Goal: Information Seeking & Learning: Learn about a topic

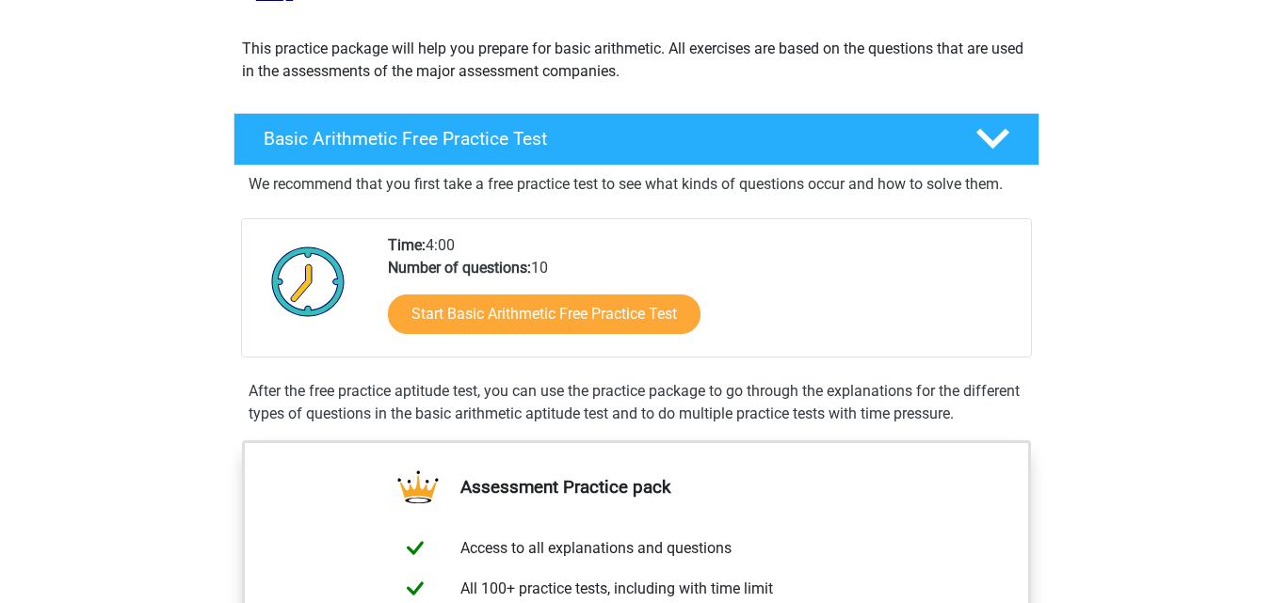
scroll to position [175, 0]
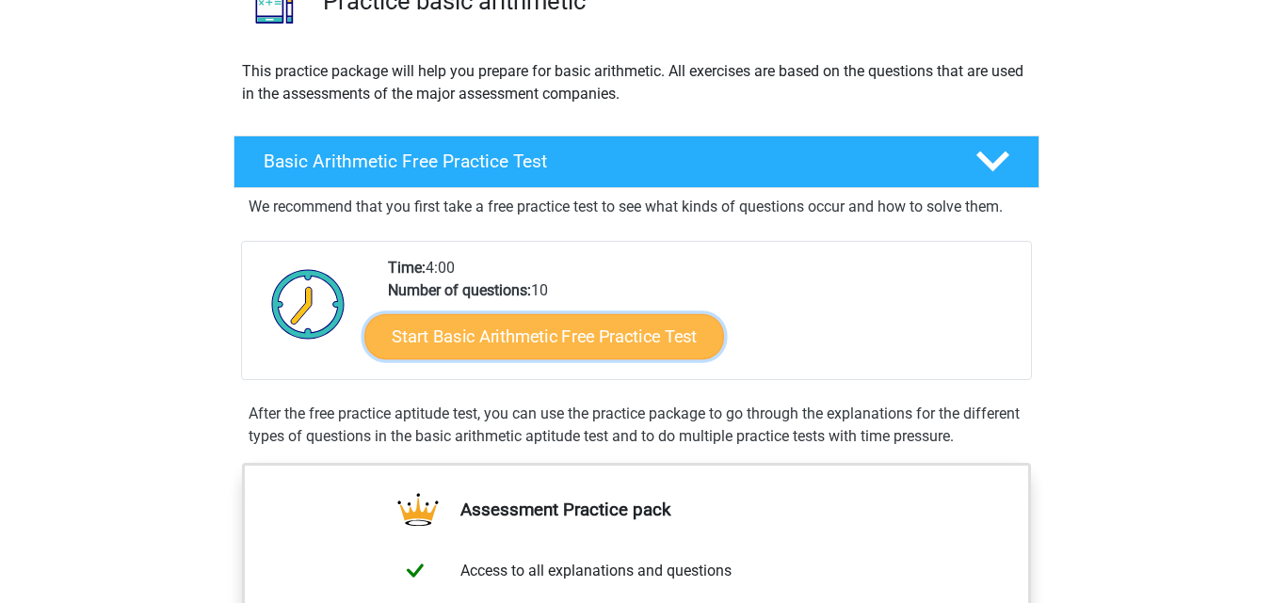
click at [572, 325] on link "Start Basic Arithmetic Free Practice Test" at bounding box center [544, 335] width 360 height 45
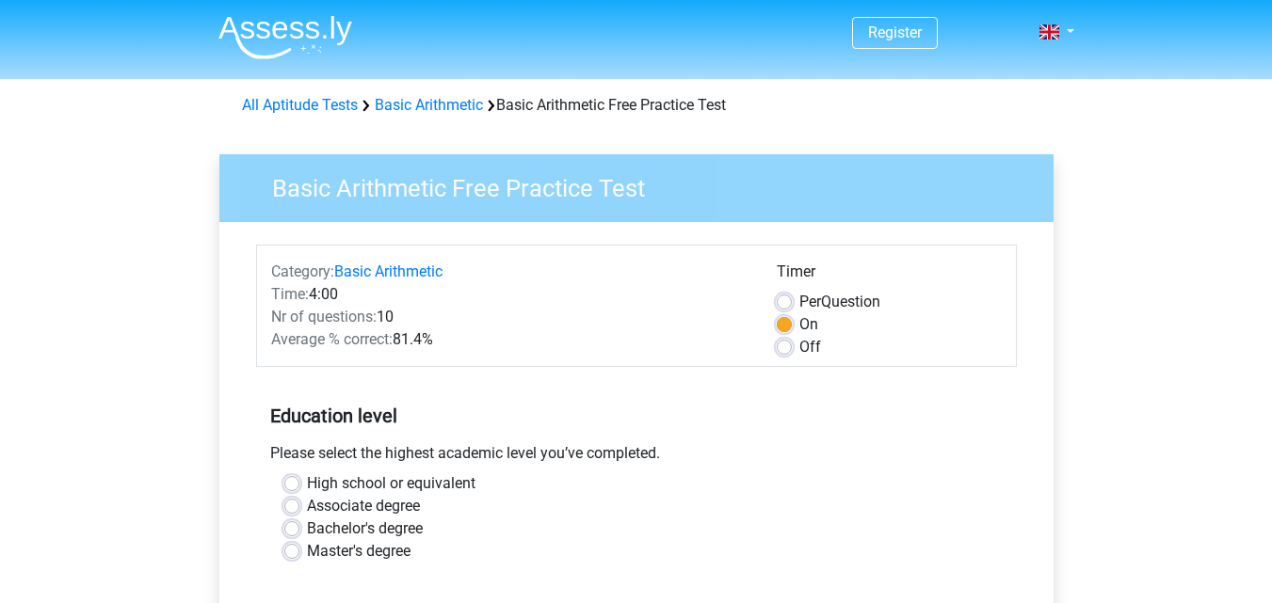
click at [799, 346] on label "Off" at bounding box center [810, 347] width 22 height 23
click at [788, 346] on input "Off" at bounding box center [784, 345] width 15 height 19
radio input "true"
click at [799, 329] on label "On" at bounding box center [808, 324] width 19 height 23
click at [784, 329] on input "On" at bounding box center [784, 322] width 15 height 19
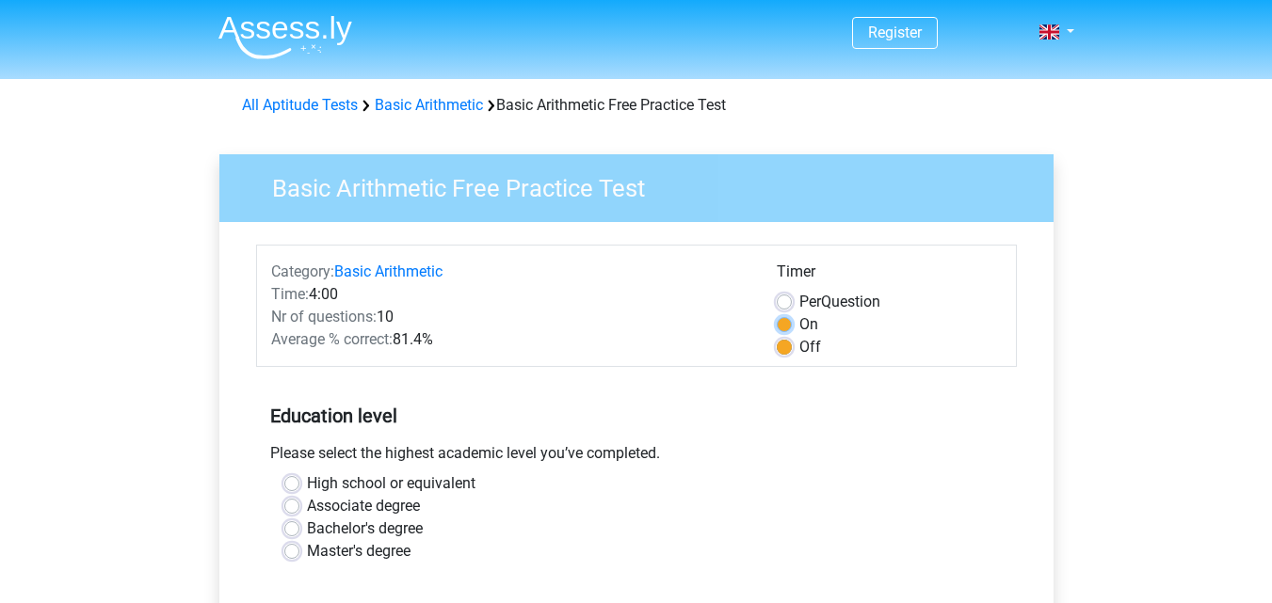
radio input "true"
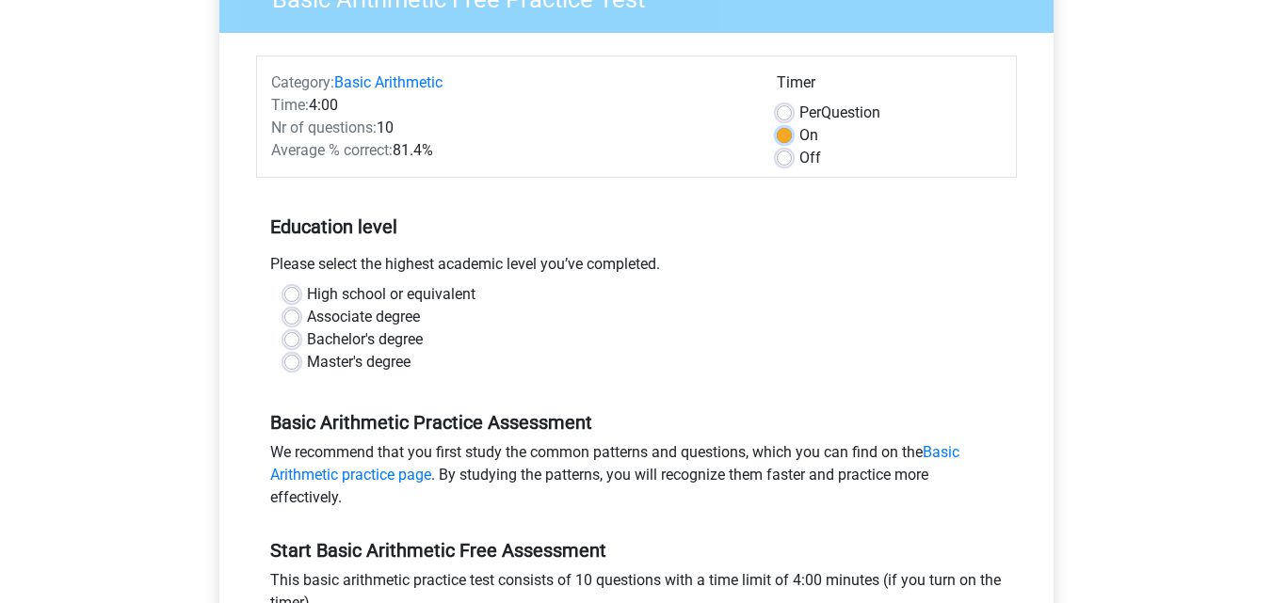
scroll to position [194, 0]
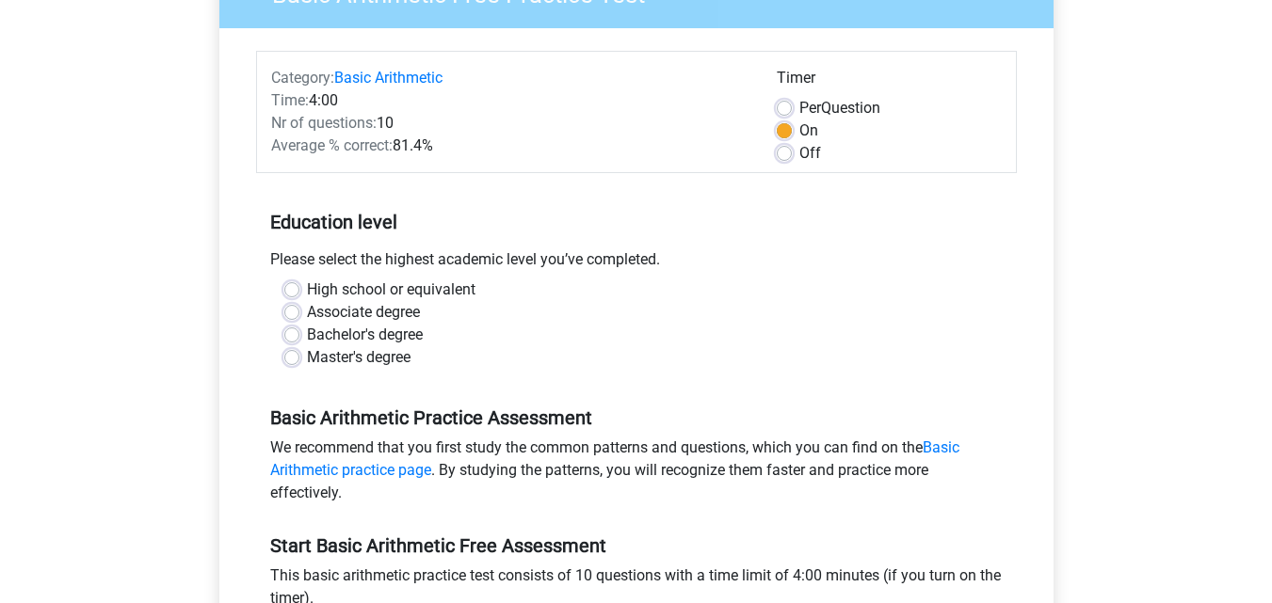
click at [371, 295] on label "High school or equivalent" at bounding box center [391, 290] width 168 height 23
click at [299, 295] on input "High school or equivalent" at bounding box center [291, 288] width 15 height 19
radio input "true"
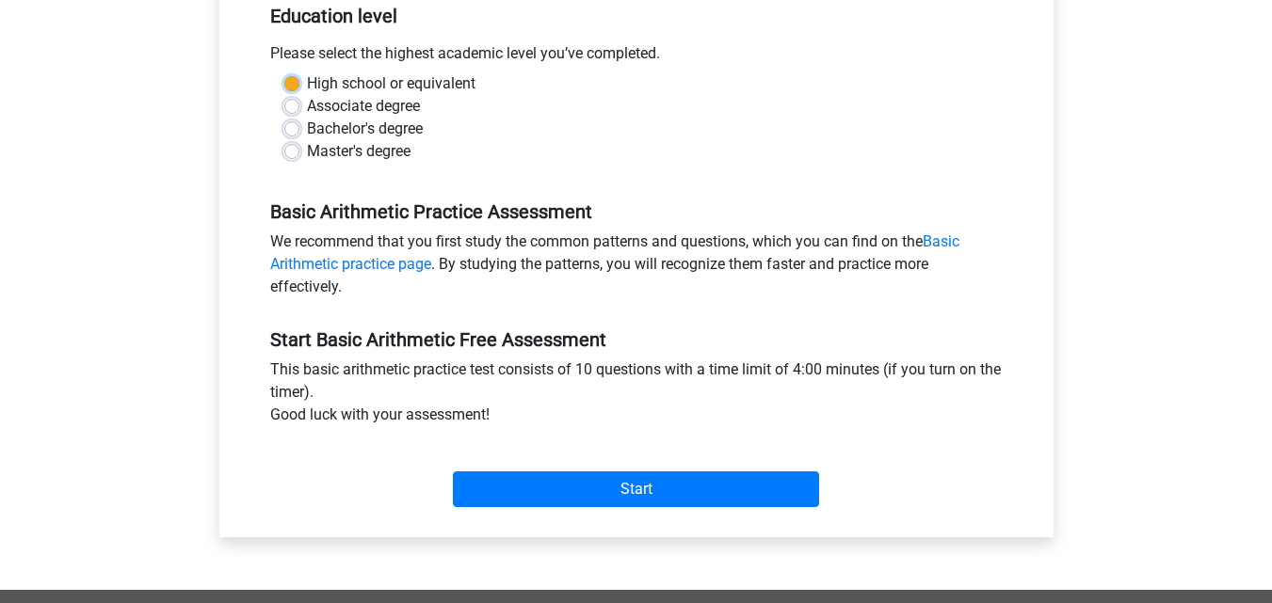
scroll to position [449, 0]
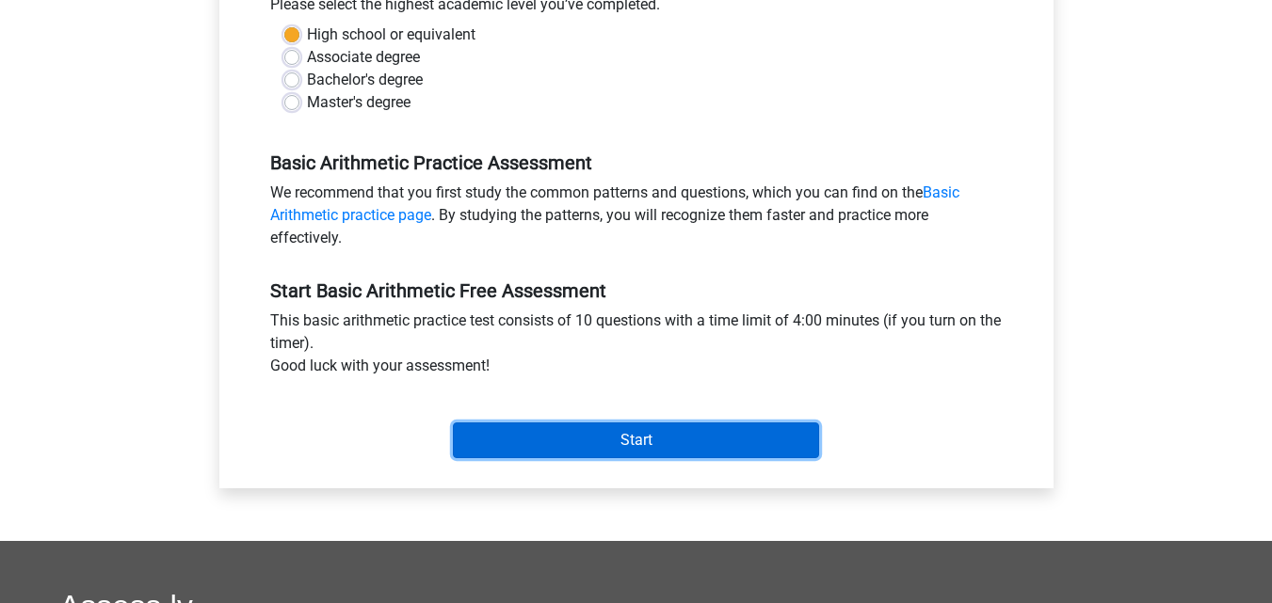
click at [661, 445] on input "Start" at bounding box center [636, 441] width 366 height 36
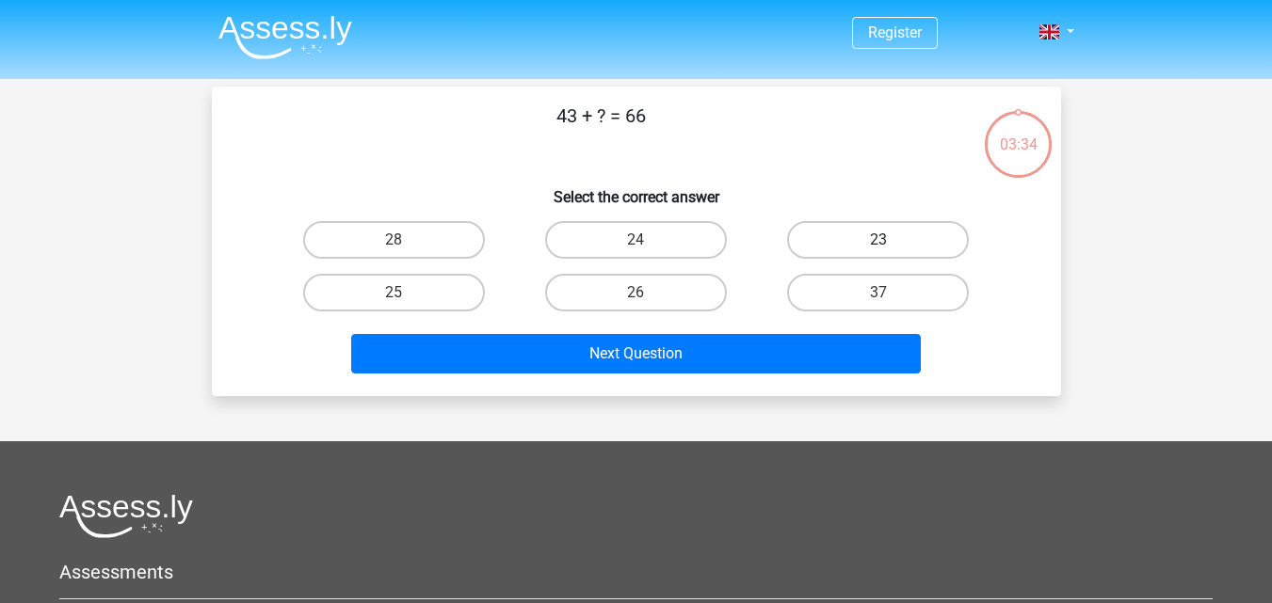
click at [804, 250] on label "23" at bounding box center [878, 240] width 182 height 38
click at [878, 250] on input "23" at bounding box center [884, 246] width 12 height 12
radio input "true"
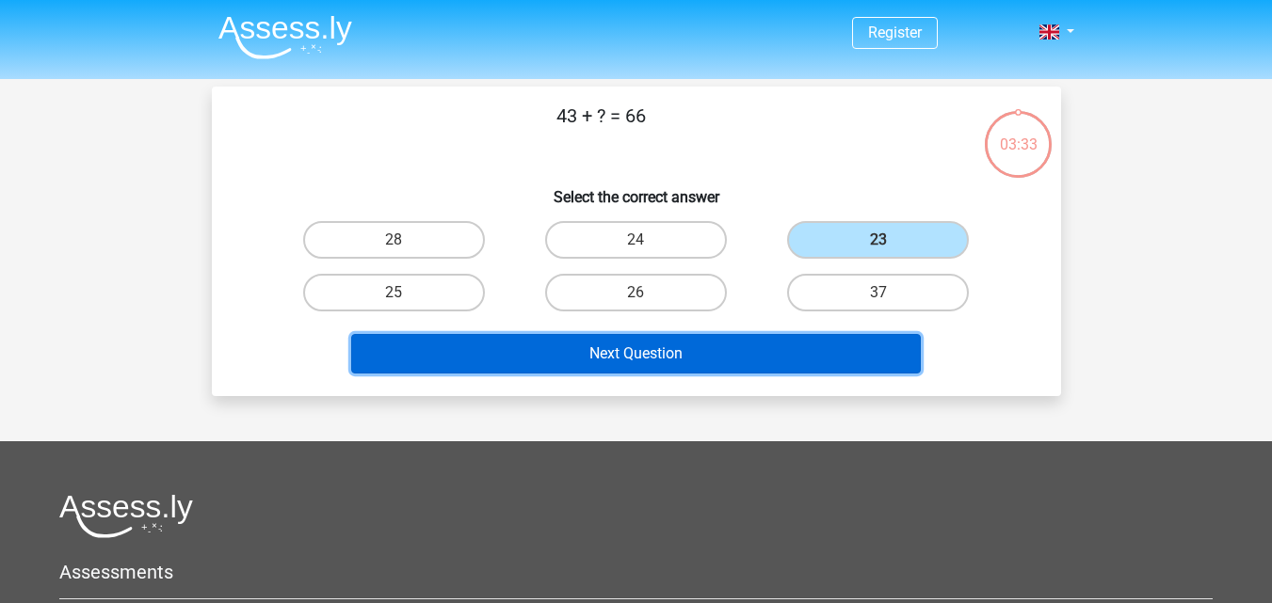
click at [763, 351] on button "Next Question" at bounding box center [635, 354] width 569 height 40
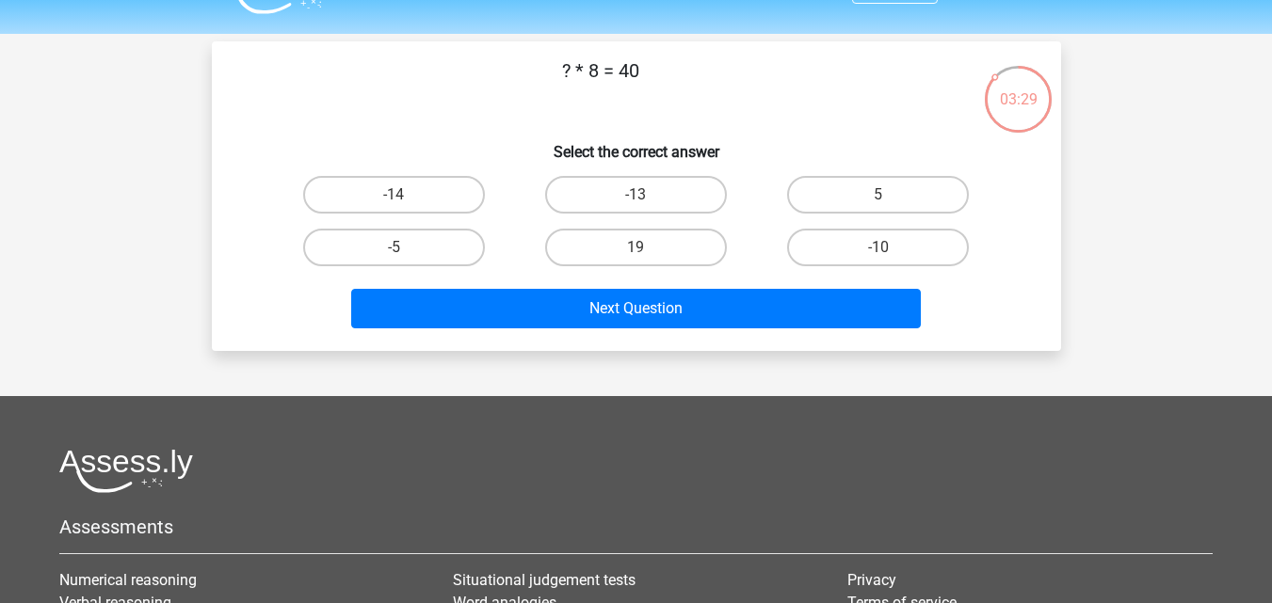
scroll to position [43, 0]
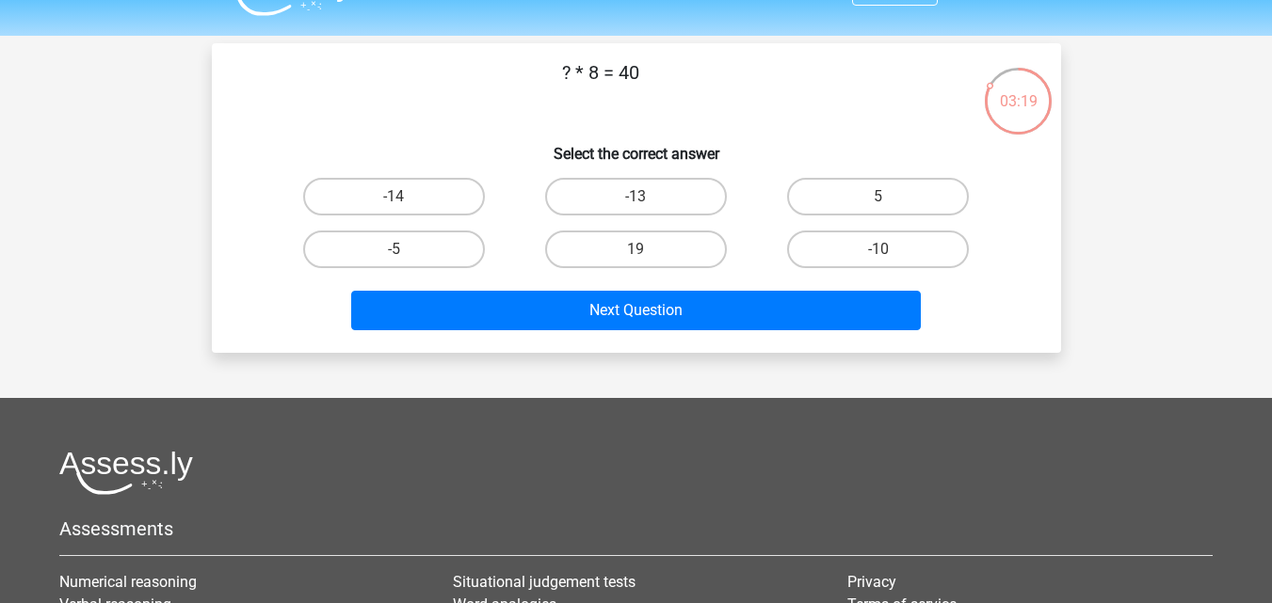
click at [884, 198] on input "5" at bounding box center [884, 203] width 12 height 12
radio input "true"
click at [837, 285] on div "Next Question" at bounding box center [636, 307] width 789 height 62
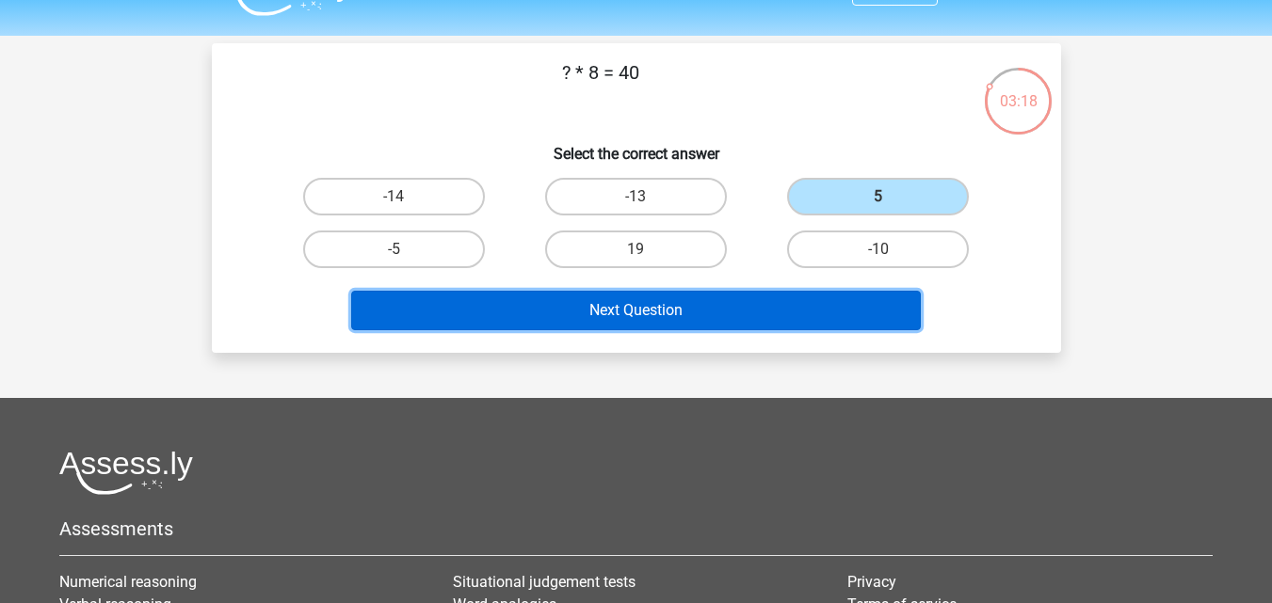
click at [842, 313] on button "Next Question" at bounding box center [635, 311] width 569 height 40
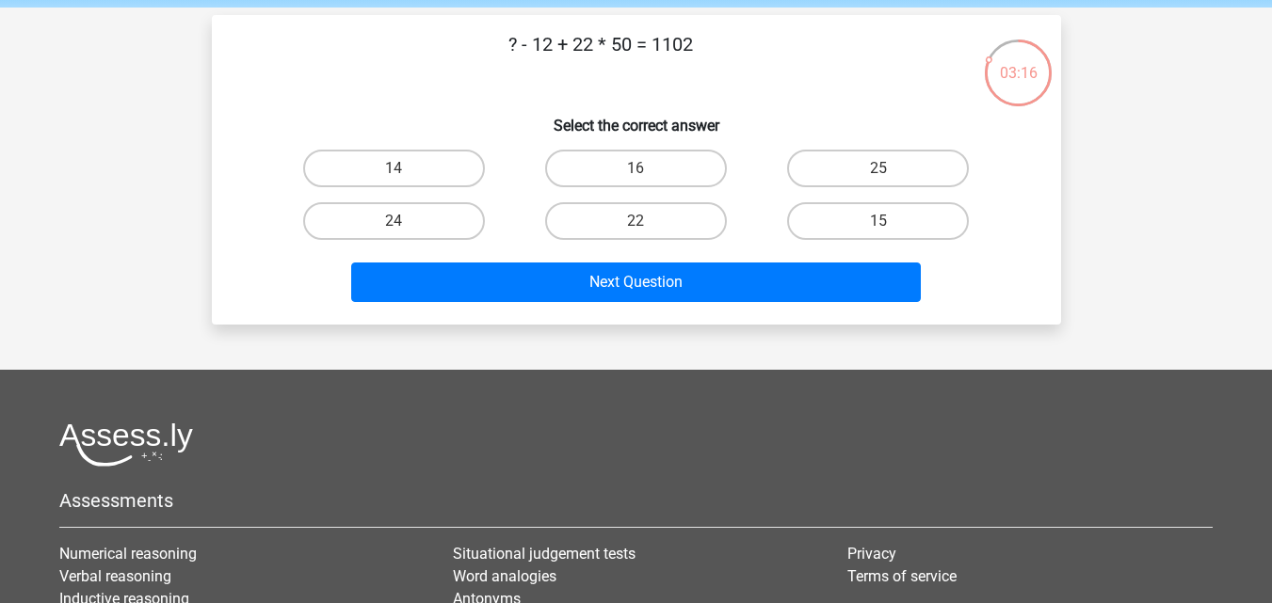
scroll to position [48, 0]
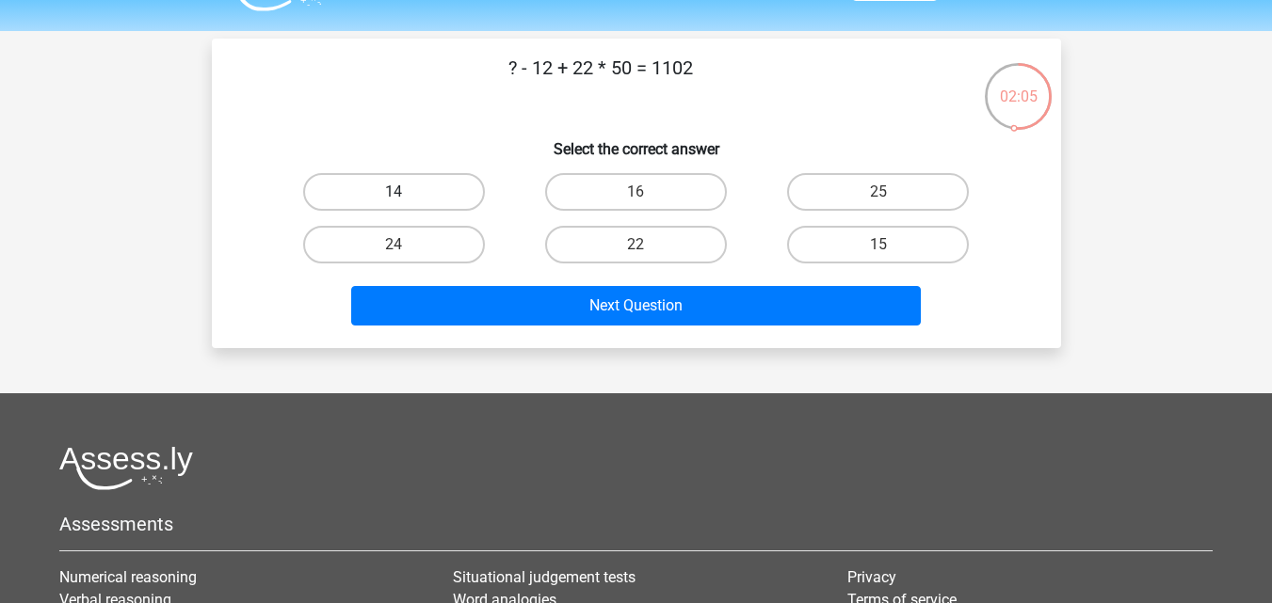
click at [453, 183] on label "14" at bounding box center [394, 192] width 182 height 38
click at [406, 192] on input "14" at bounding box center [399, 198] width 12 height 12
radio input "true"
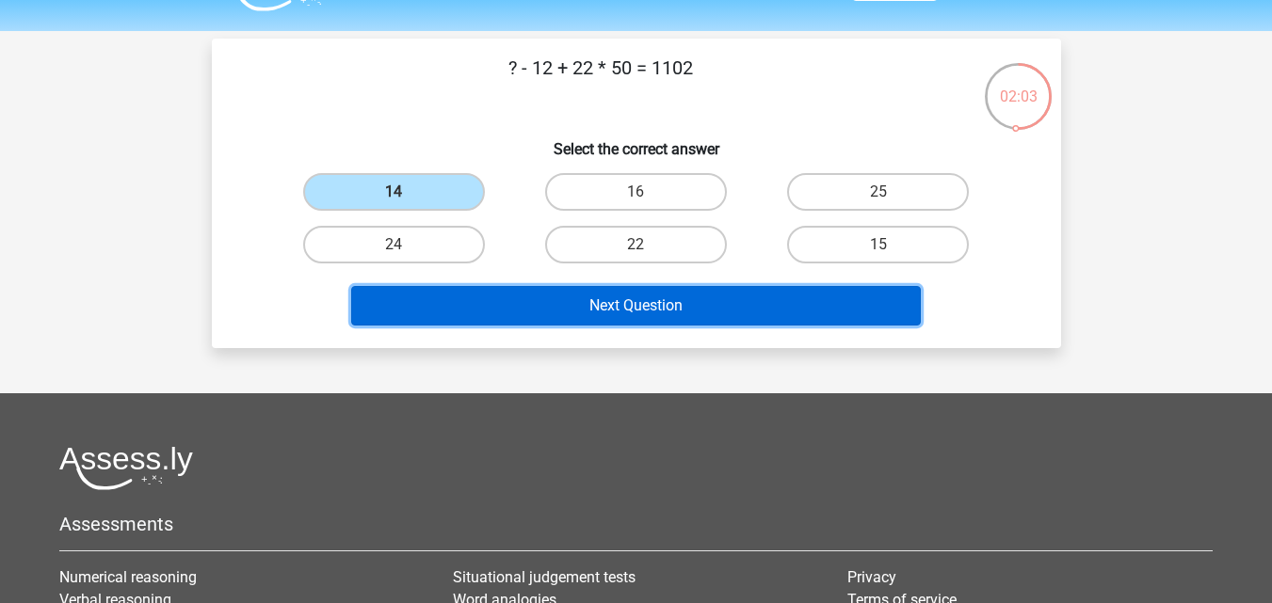
click at [677, 307] on button "Next Question" at bounding box center [635, 306] width 569 height 40
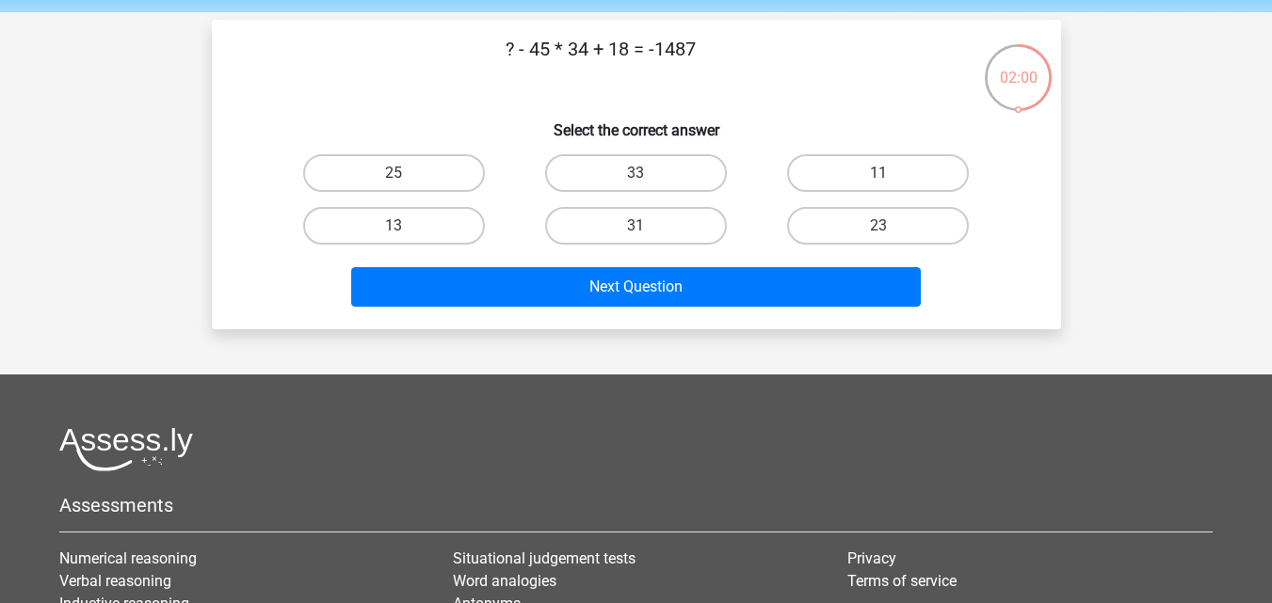
scroll to position [40, 0]
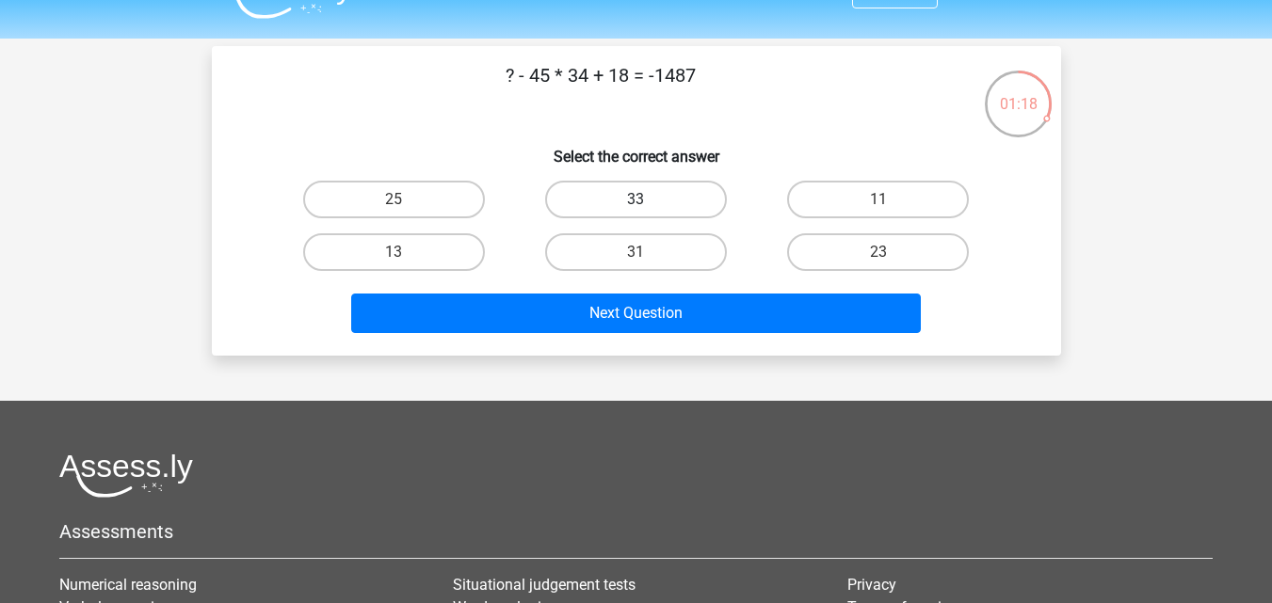
click at [709, 191] on label "33" at bounding box center [636, 200] width 182 height 38
click at [648, 200] on input "33" at bounding box center [641, 206] width 12 height 12
radio input "true"
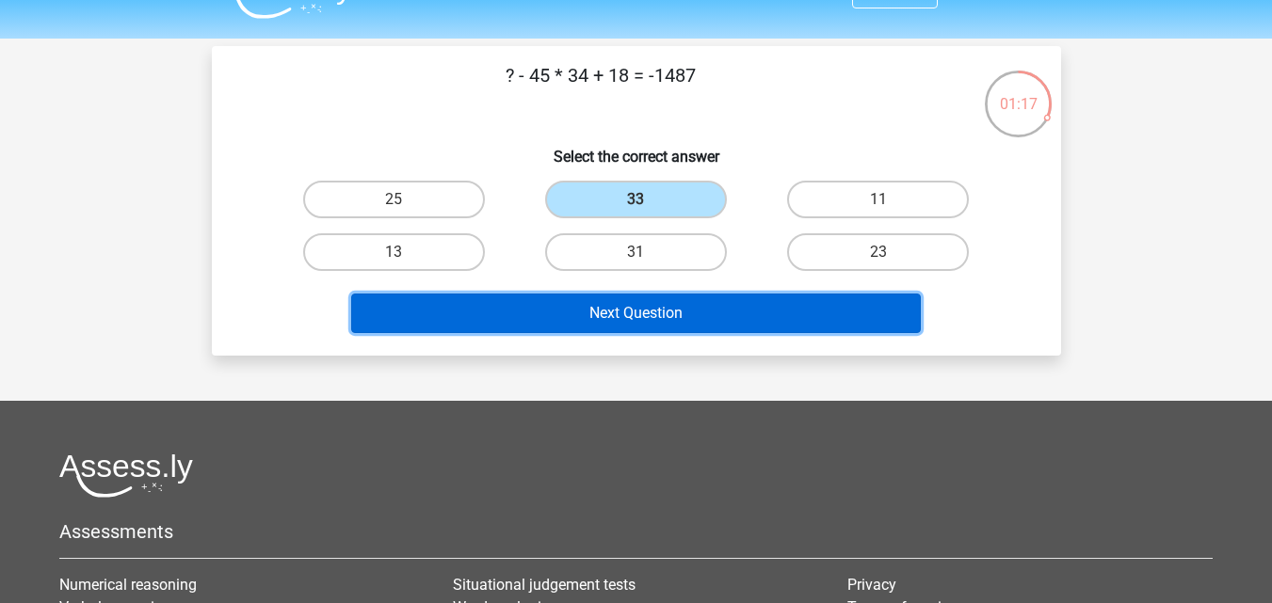
click at [767, 297] on button "Next Question" at bounding box center [635, 314] width 569 height 40
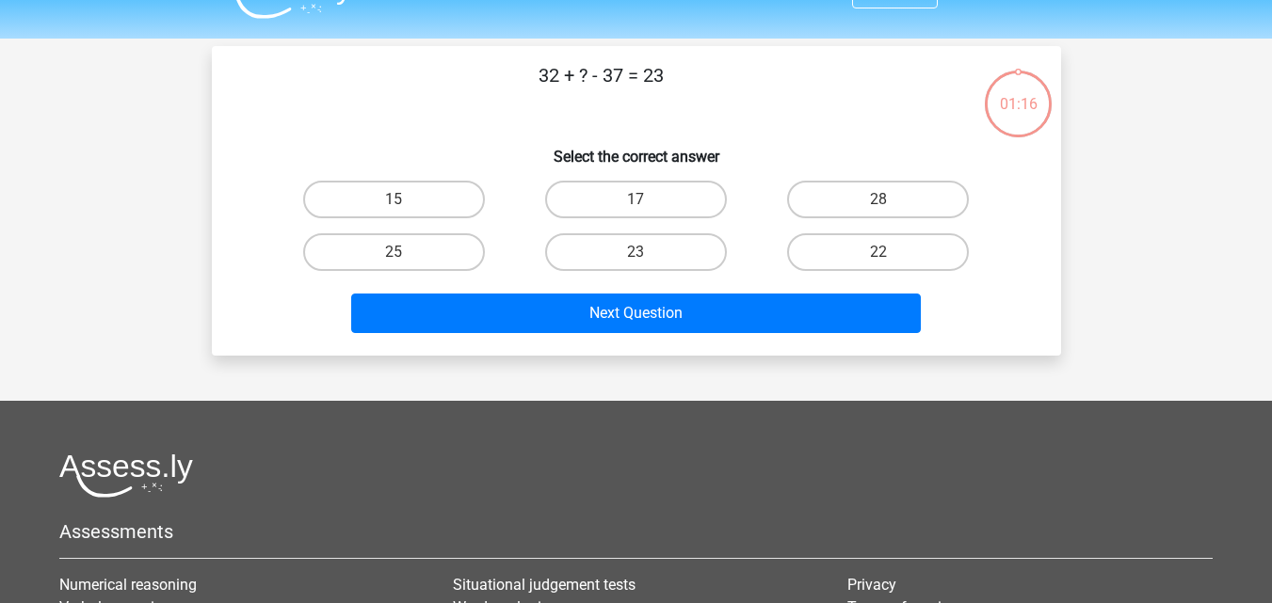
scroll to position [87, 0]
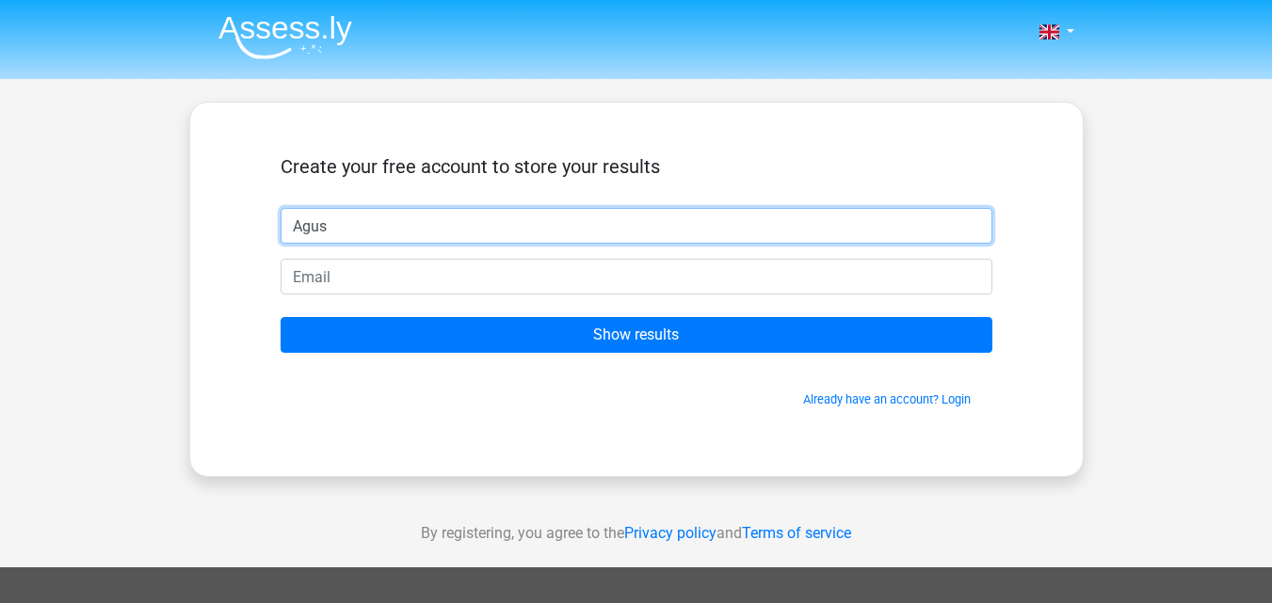
type input "Agus"
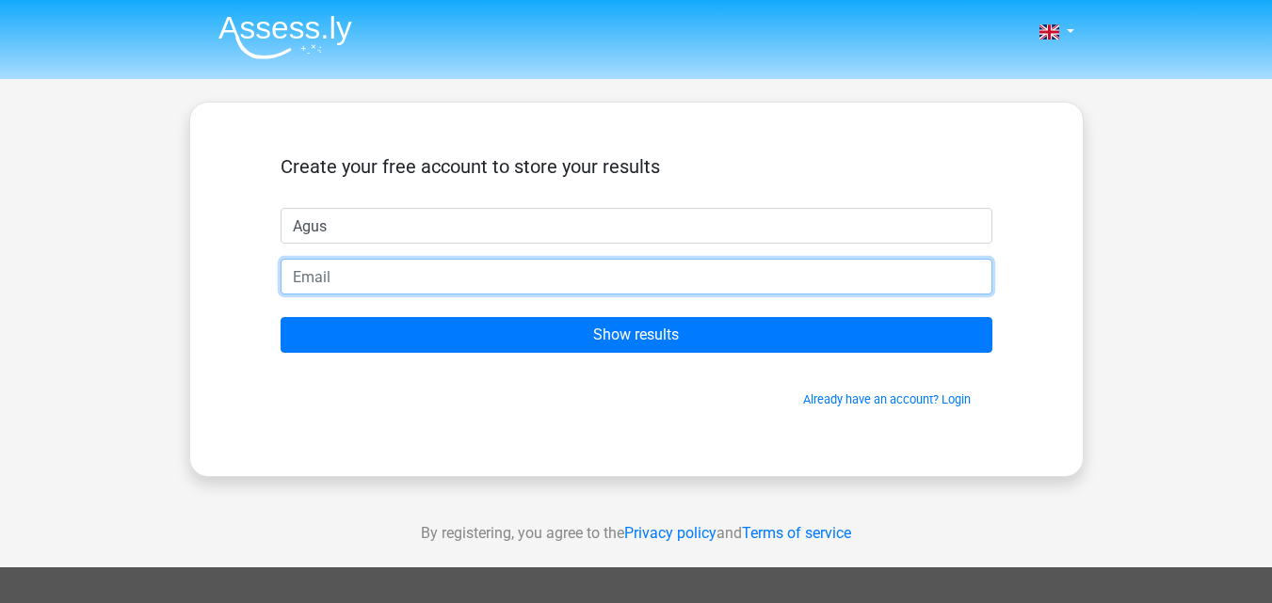
click at [758, 279] on input "email" at bounding box center [637, 277] width 712 height 36
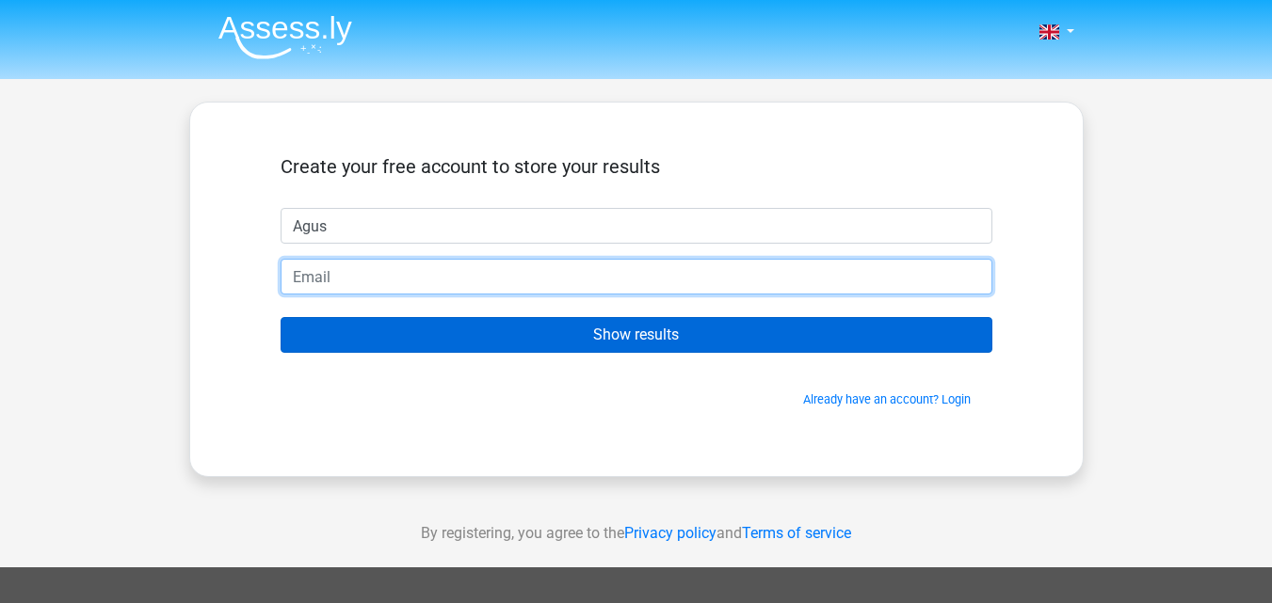
type input "[EMAIL_ADDRESS][DOMAIN_NAME]"
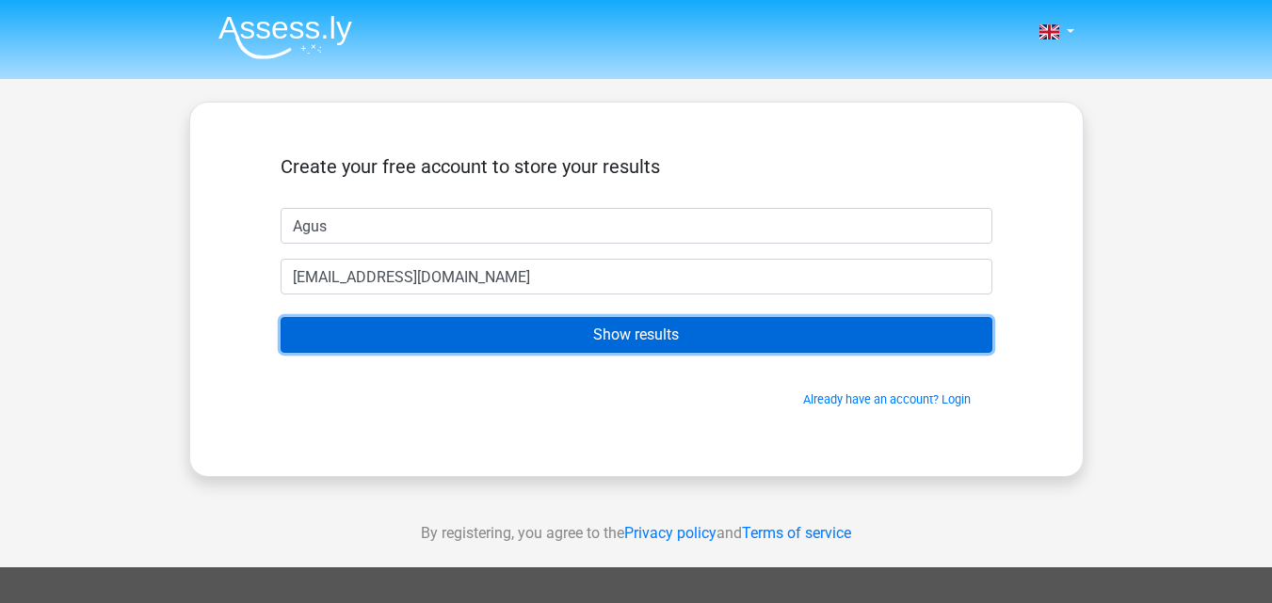
click at [604, 347] on input "Show results" at bounding box center [637, 335] width 712 height 36
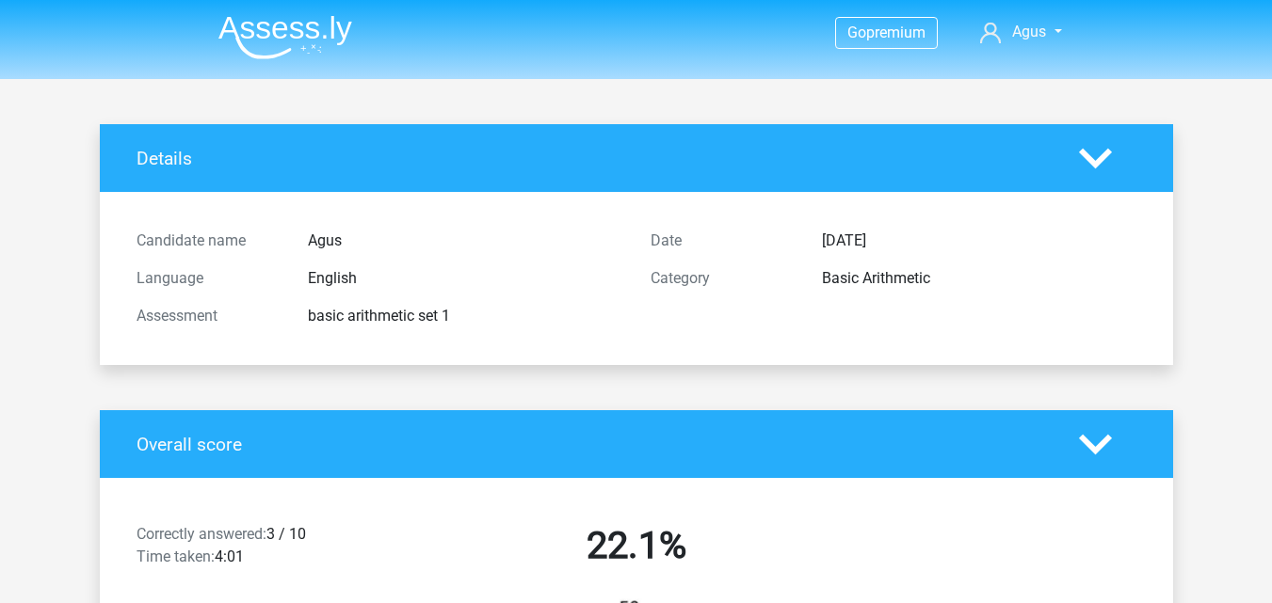
drag, startPoint x: 1261, startPoint y: 255, endPoint x: 1265, endPoint y: 281, distance: 25.7
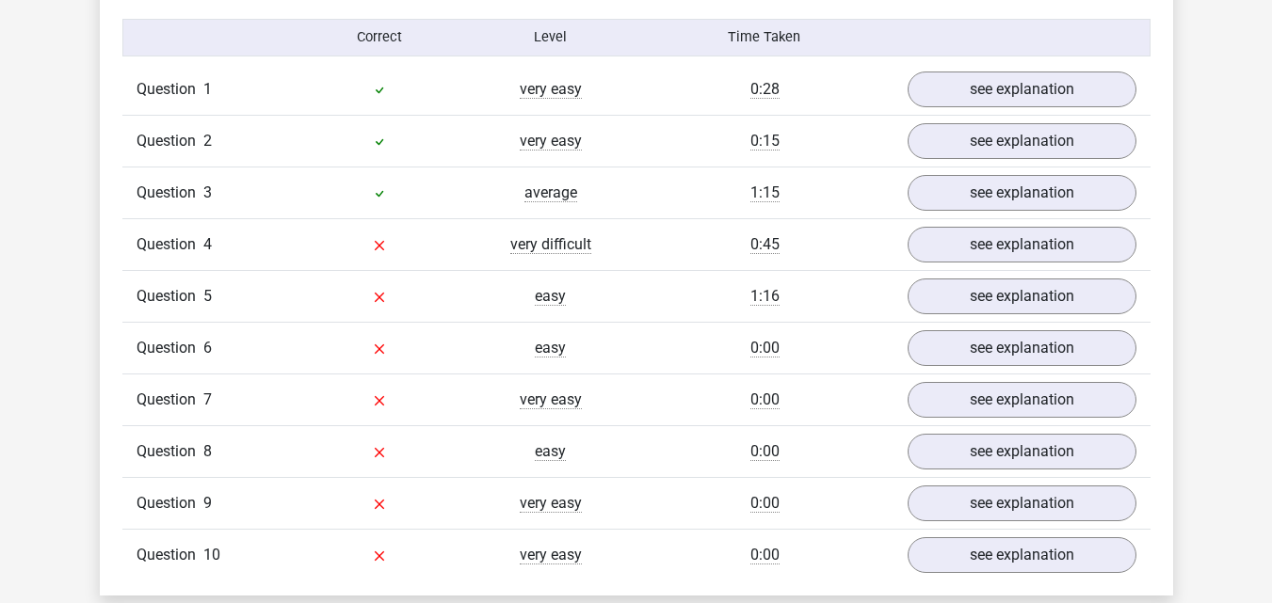
scroll to position [356, 0]
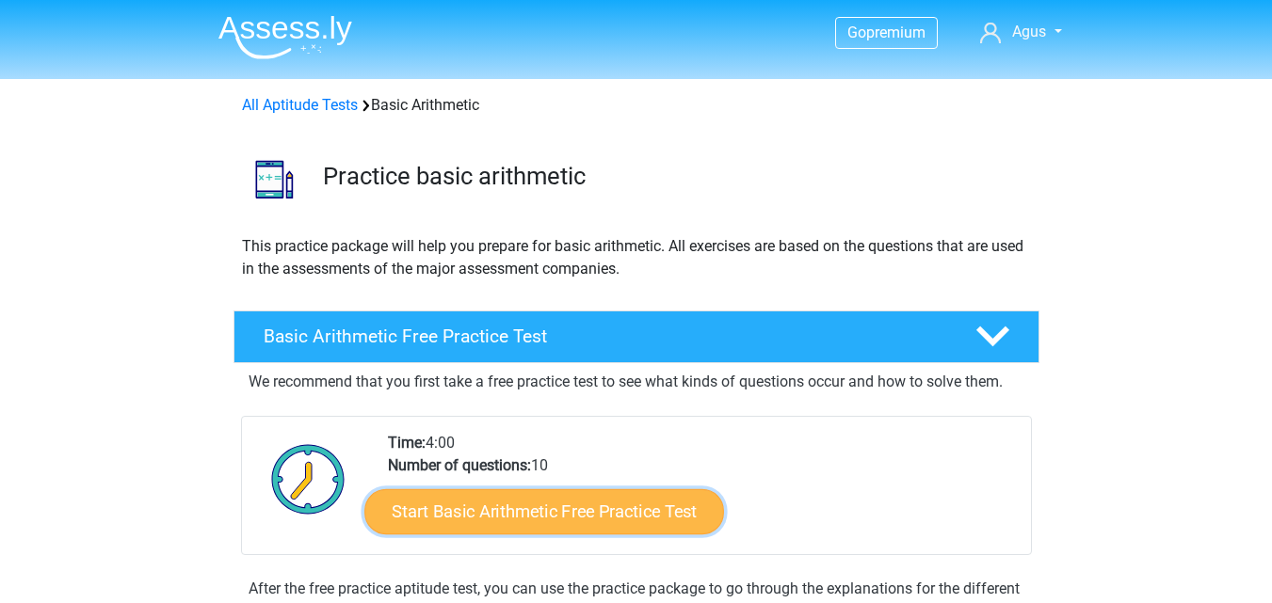
click at [657, 520] on link "Start Basic Arithmetic Free Practice Test" at bounding box center [544, 511] width 360 height 45
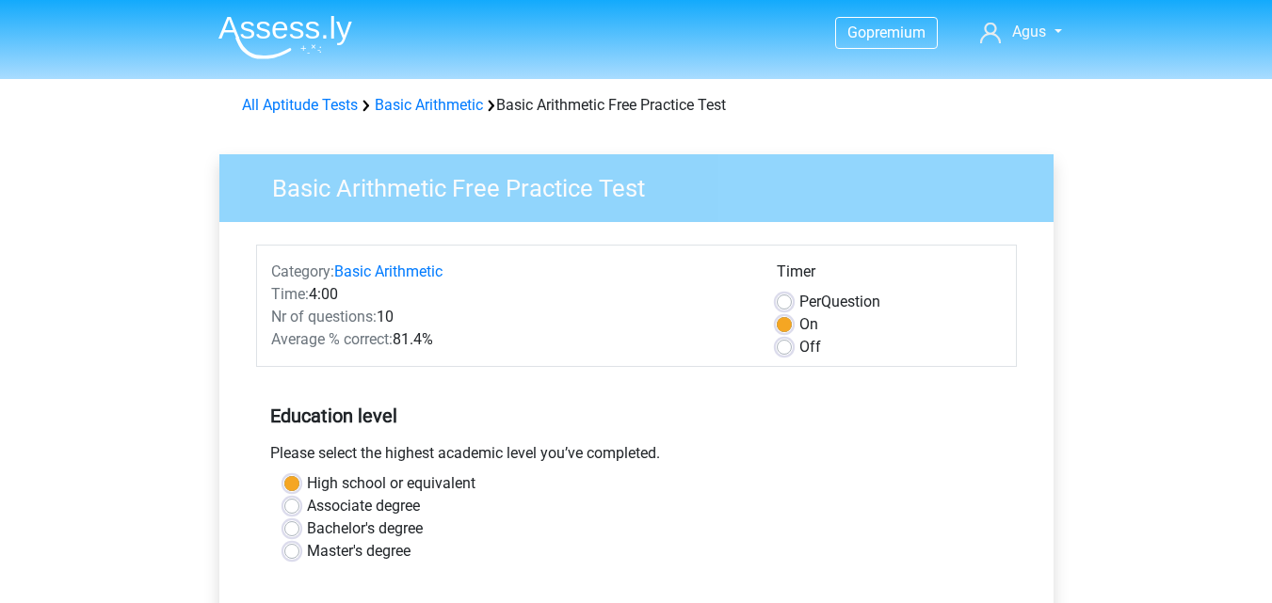
click at [805, 342] on label "Off" at bounding box center [810, 347] width 22 height 23
click at [792, 342] on input "Off" at bounding box center [784, 345] width 15 height 19
radio input "true"
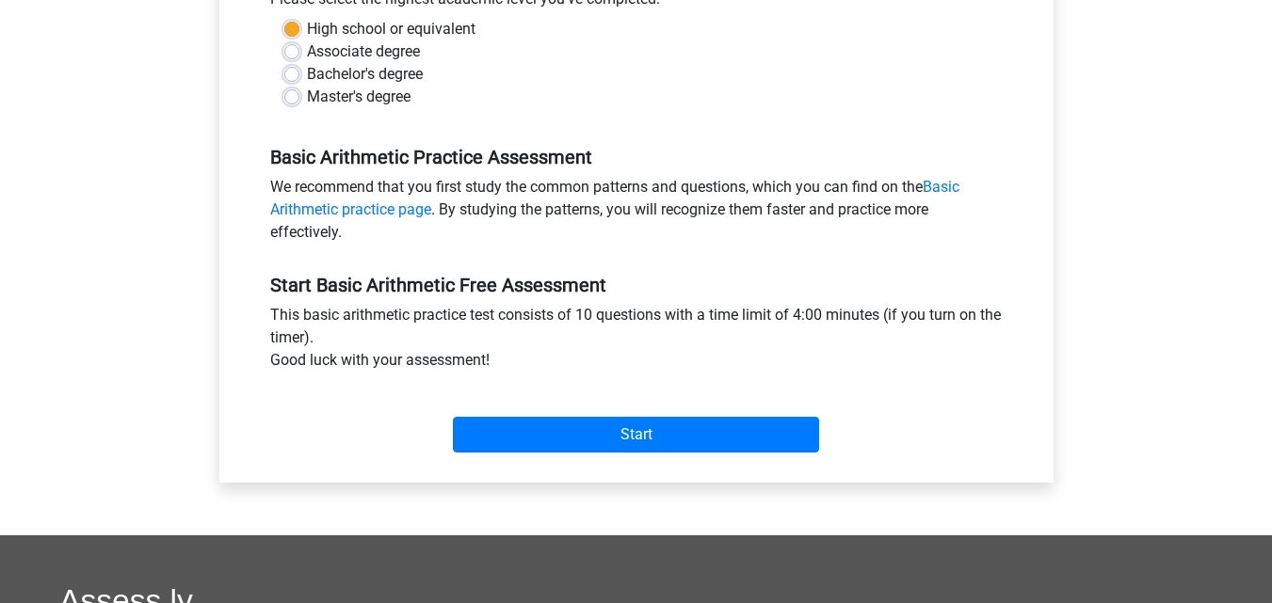
drag, startPoint x: 1275, startPoint y: 196, endPoint x: 1221, endPoint y: 352, distance: 165.5
click at [1241, 347] on div "Go premium Agus agusdemoro@gmail.com" at bounding box center [636, 288] width 1272 height 1487
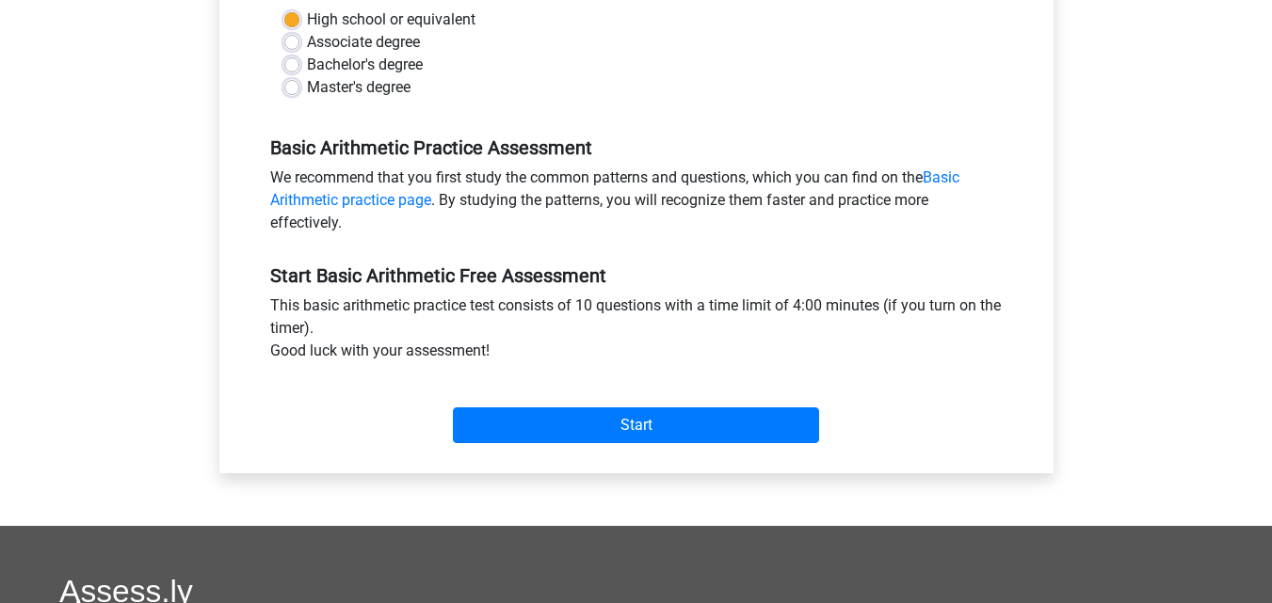
click at [829, 407] on div "Start" at bounding box center [636, 410] width 761 height 66
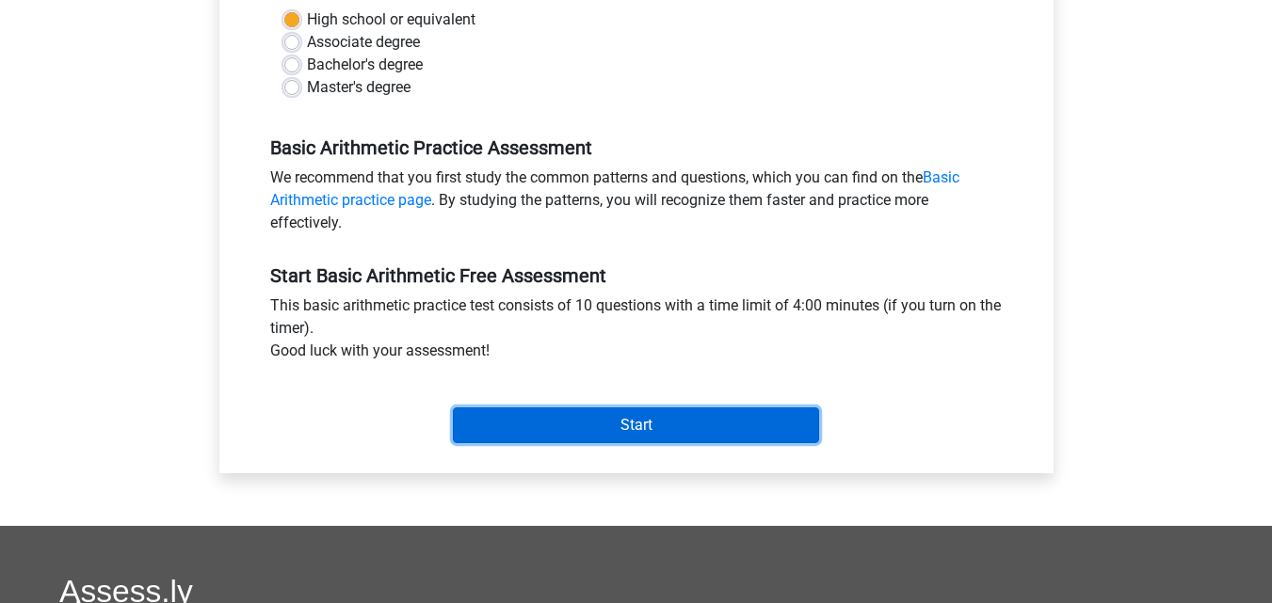
click at [762, 433] on input "Start" at bounding box center [636, 426] width 366 height 36
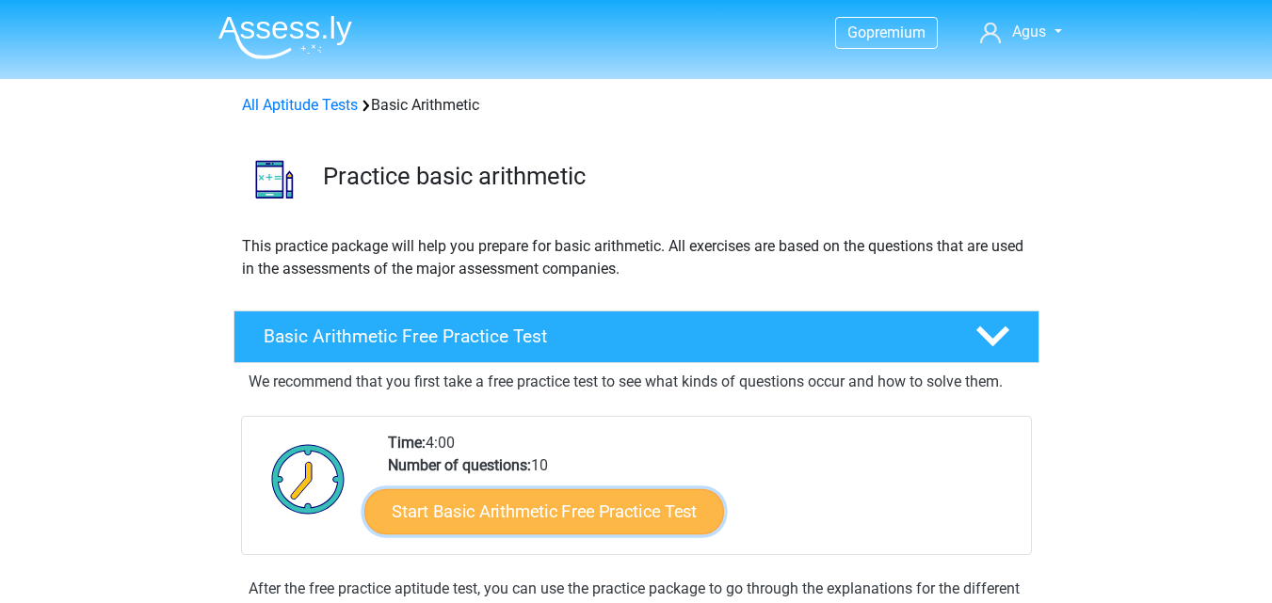
click at [647, 514] on link "Start Basic Arithmetic Free Practice Test" at bounding box center [544, 511] width 360 height 45
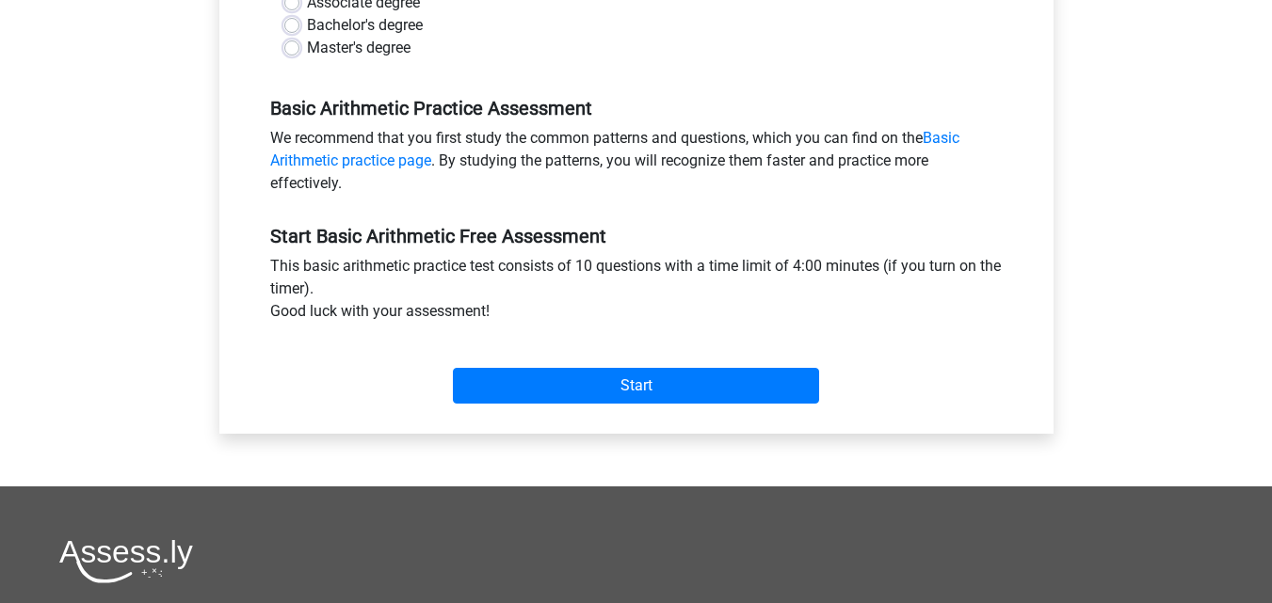
scroll to position [553, 0]
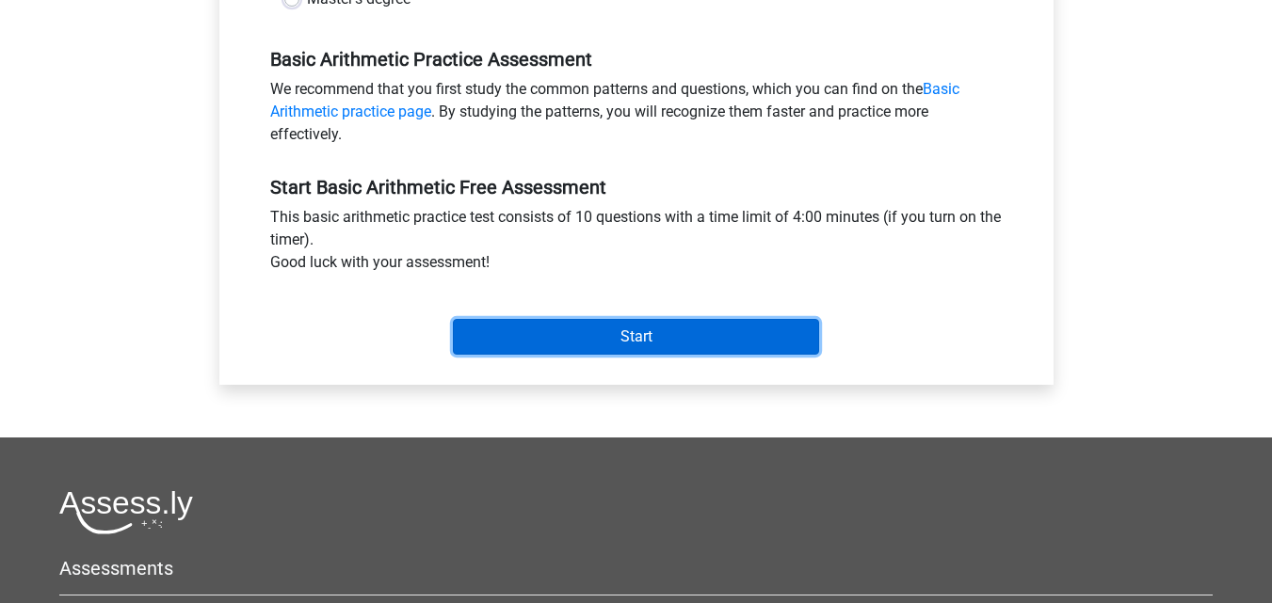
click at [756, 333] on input "Start" at bounding box center [636, 337] width 366 height 36
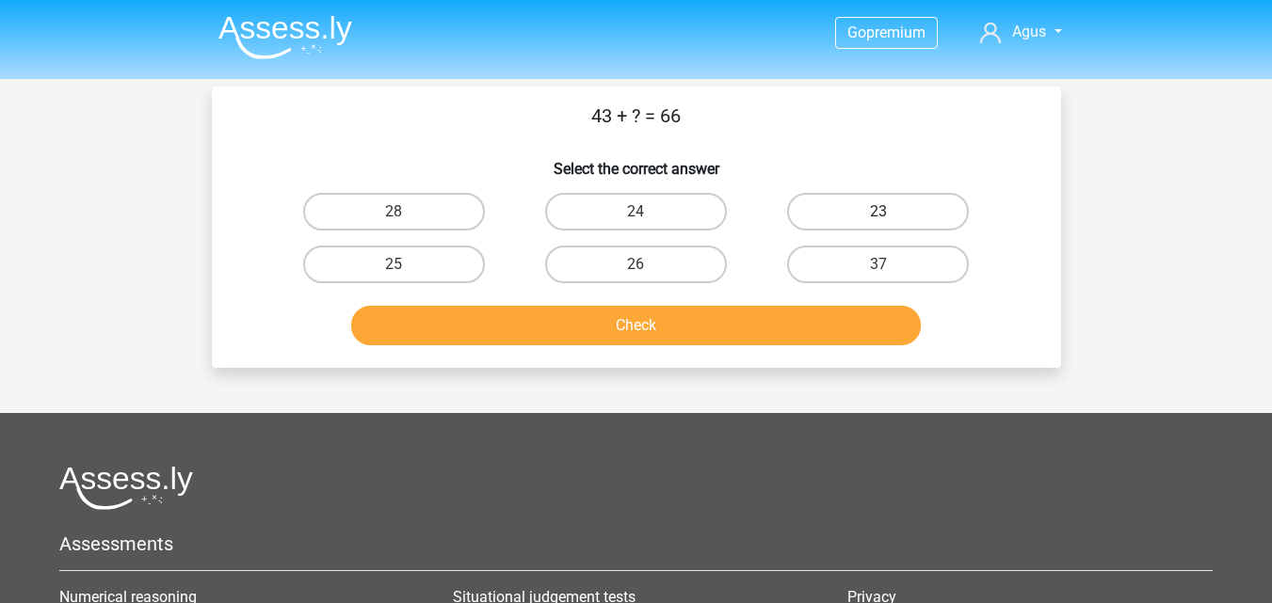
click at [820, 204] on label "23" at bounding box center [878, 212] width 182 height 38
click at [878, 212] on input "23" at bounding box center [884, 218] width 12 height 12
radio input "true"
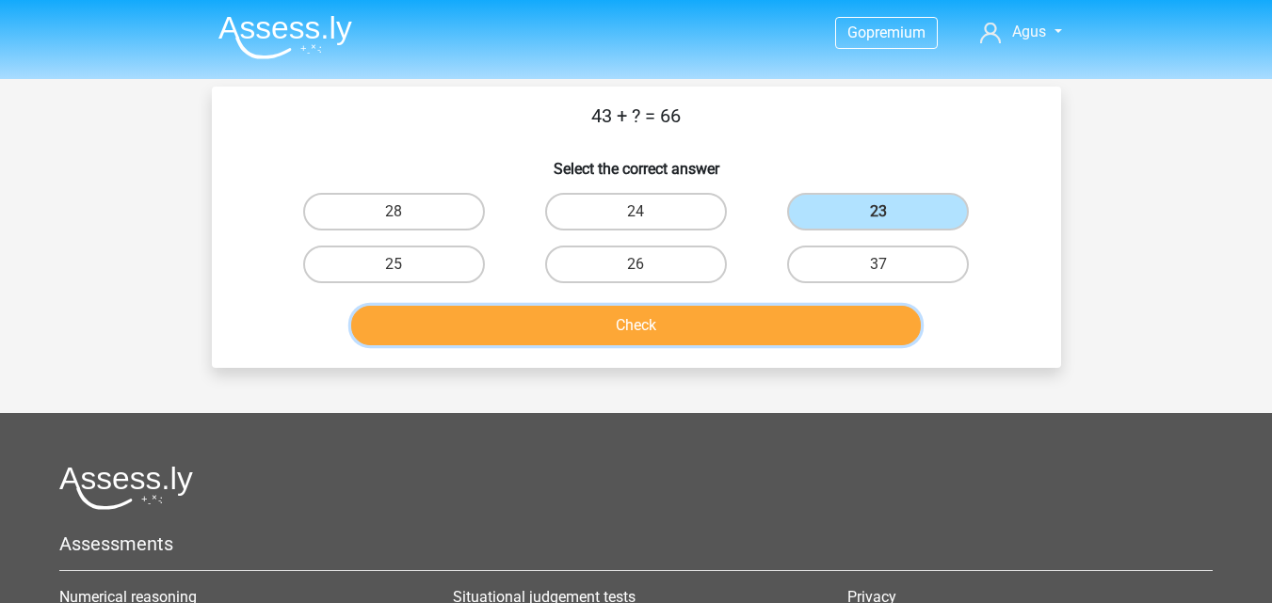
click at [768, 313] on button "Check" at bounding box center [635, 326] width 569 height 40
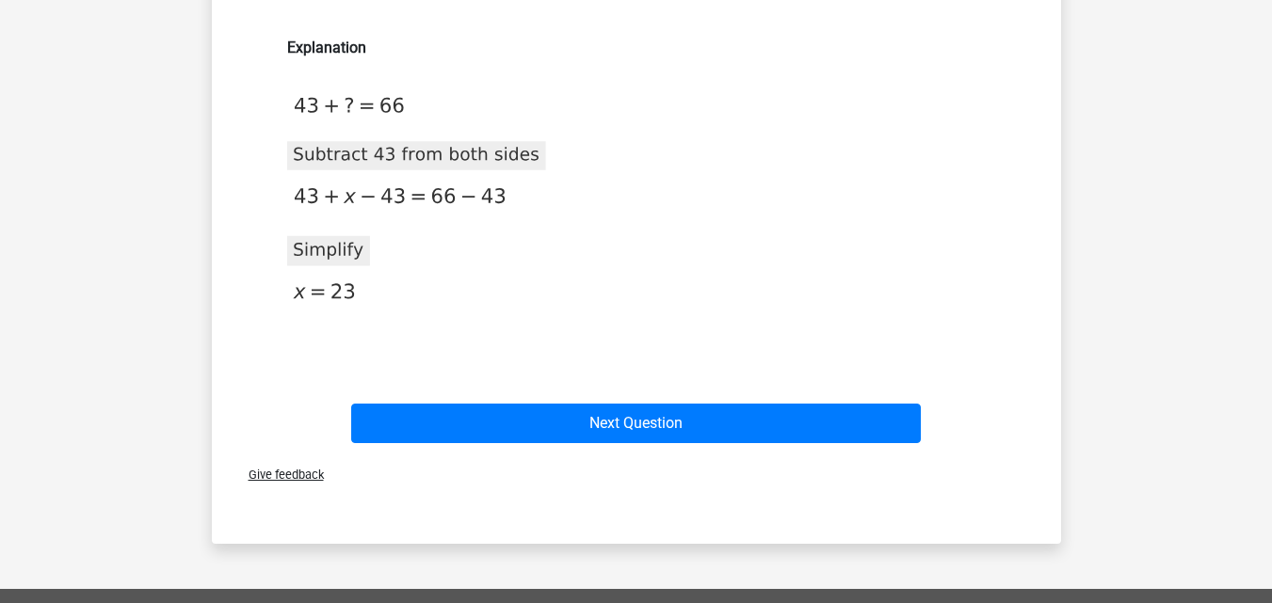
scroll to position [325, 0]
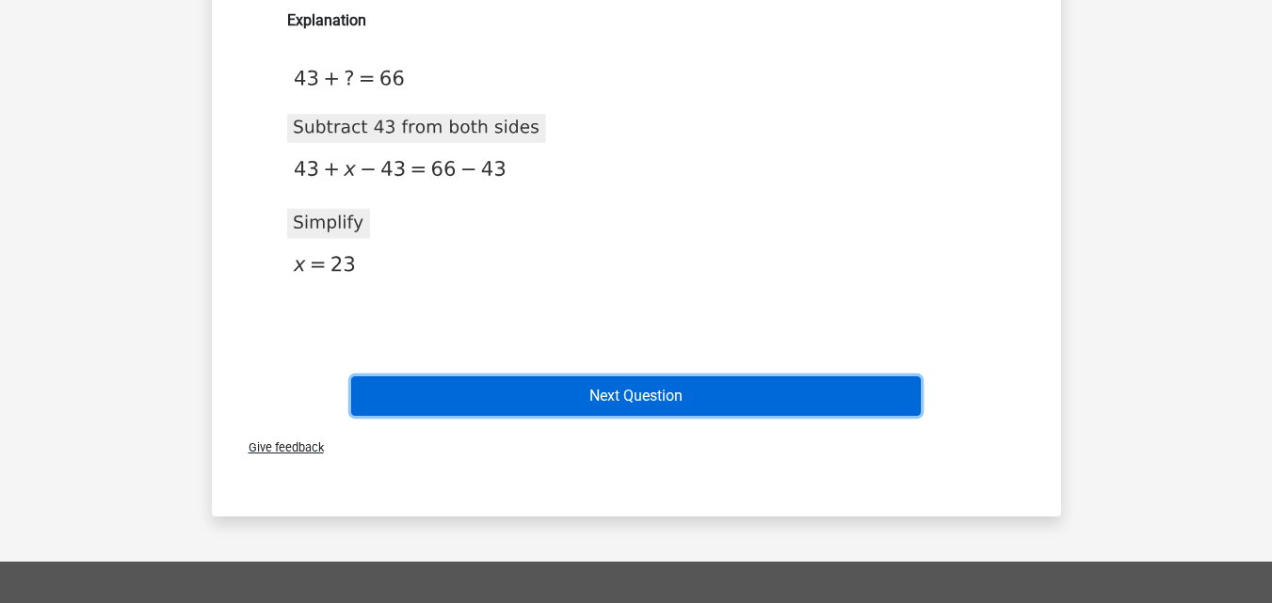
click at [888, 377] on button "Next Question" at bounding box center [635, 397] width 569 height 40
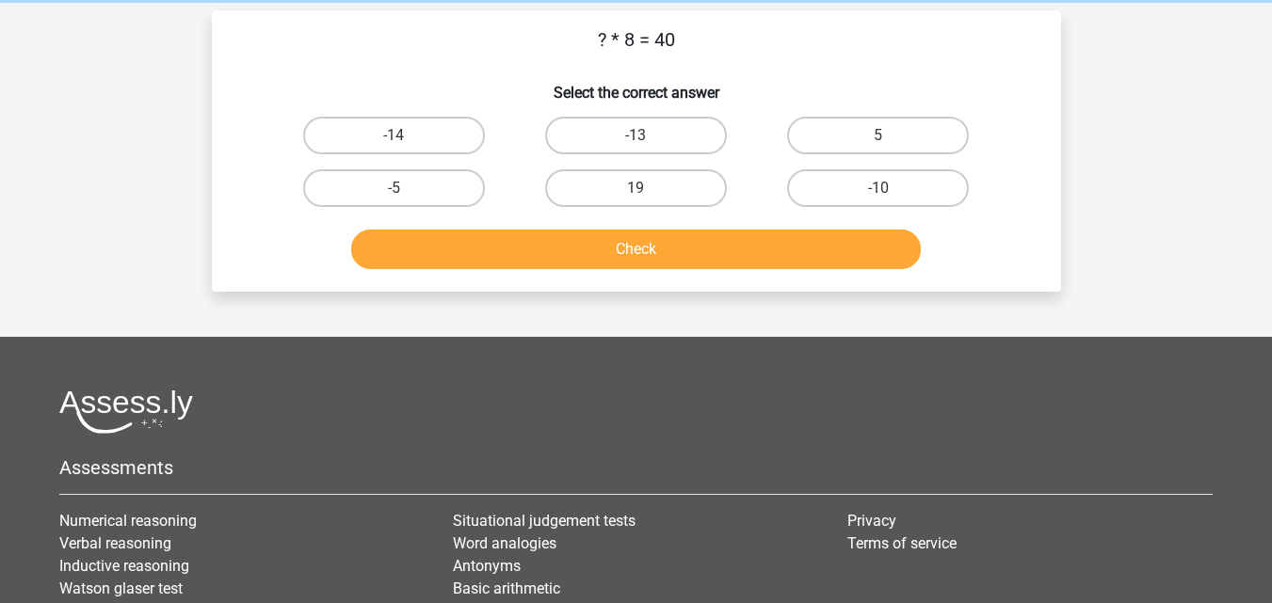
scroll to position [58, 0]
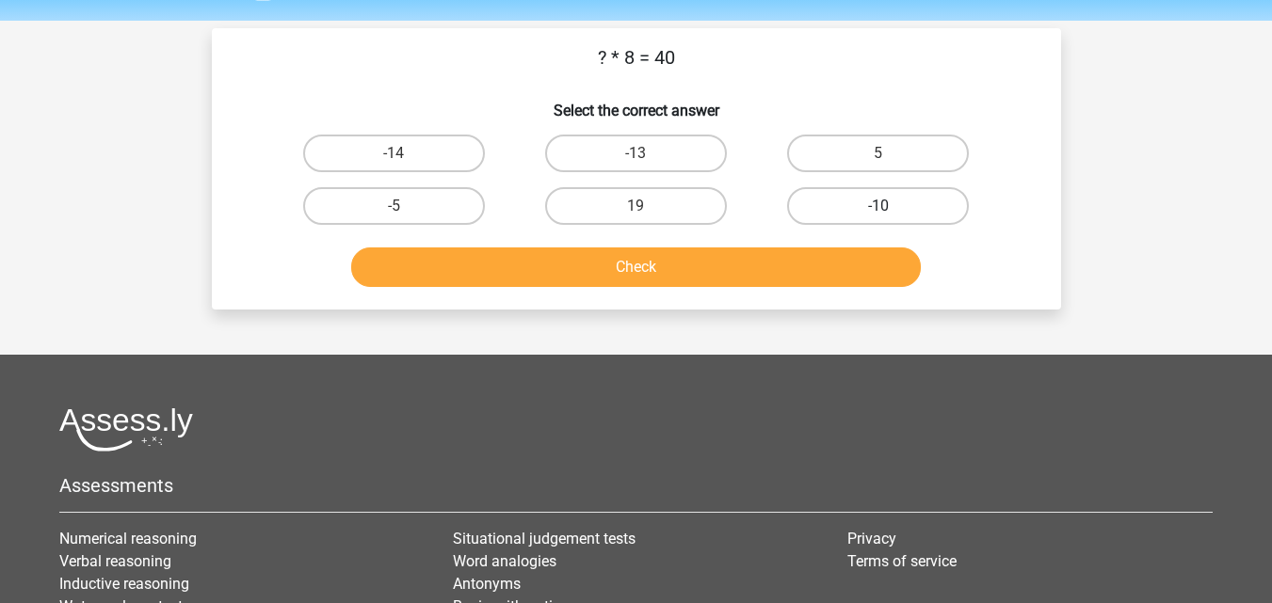
click at [927, 202] on label "-10" at bounding box center [878, 206] width 182 height 38
click at [890, 206] on input "-10" at bounding box center [884, 212] width 12 height 12
radio input "true"
click at [908, 145] on label "5" at bounding box center [878, 154] width 182 height 38
click at [890, 153] on input "5" at bounding box center [884, 159] width 12 height 12
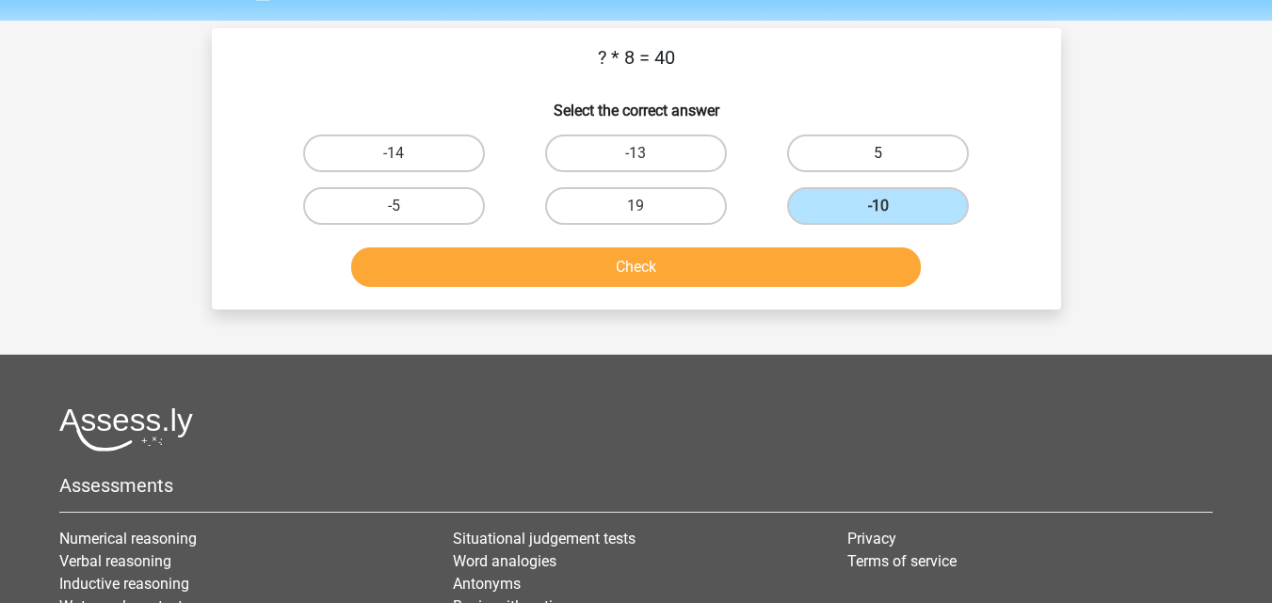
radio input "true"
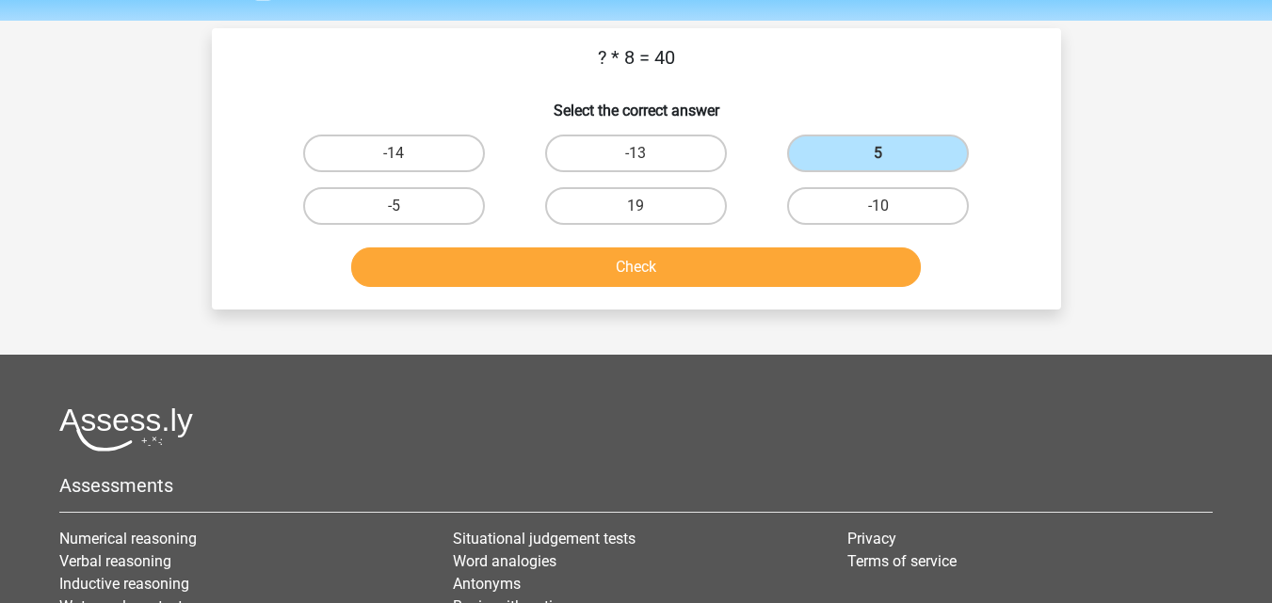
click at [867, 238] on div "Check" at bounding box center [636, 264] width 789 height 62
click at [594, 264] on button "Check" at bounding box center [635, 268] width 569 height 40
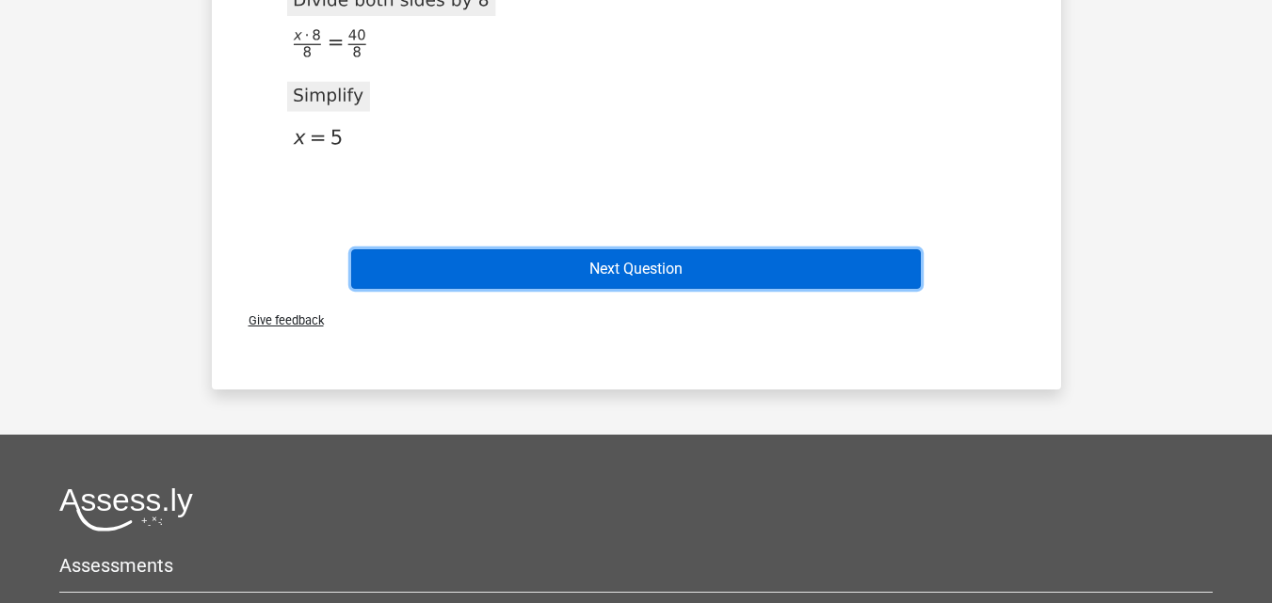
click at [857, 288] on button "Next Question" at bounding box center [635, 269] width 569 height 40
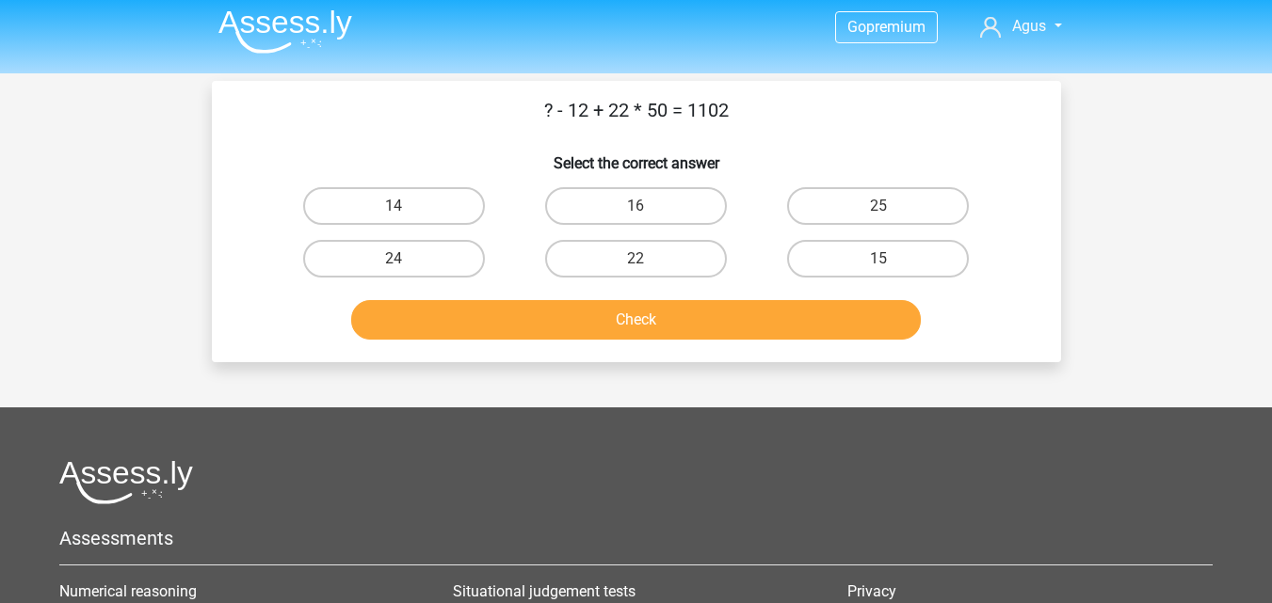
scroll to position [0, 0]
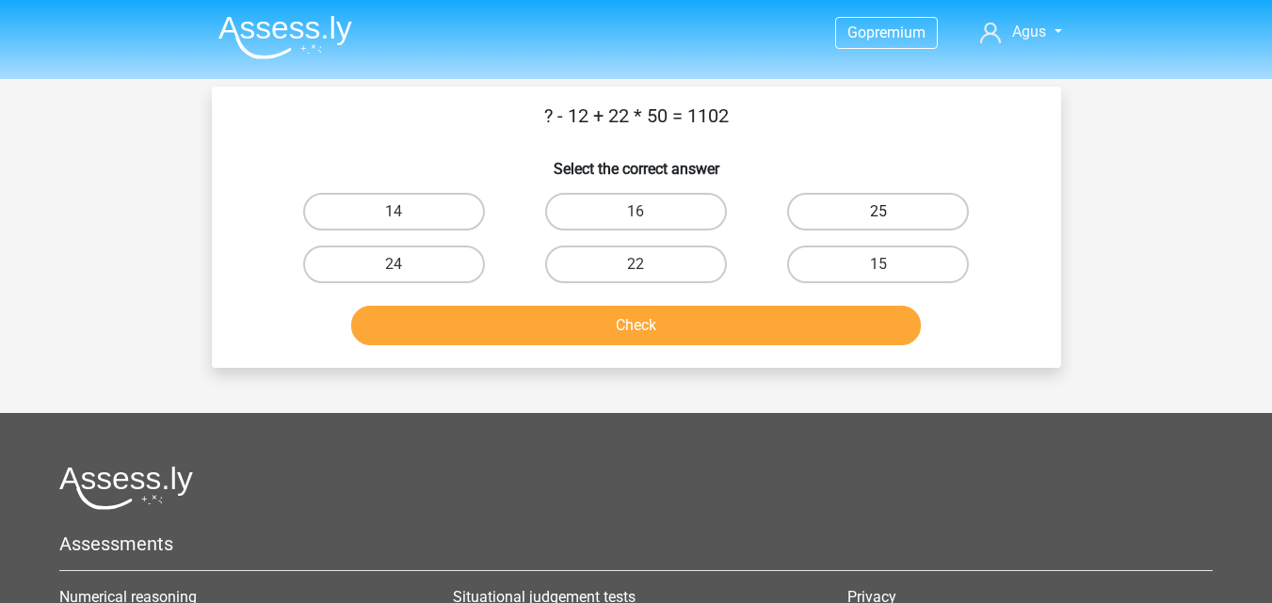
click at [825, 200] on label "25" at bounding box center [878, 212] width 182 height 38
click at [878, 212] on input "25" at bounding box center [884, 218] width 12 height 12
radio input "true"
click at [825, 200] on label "25" at bounding box center [878, 212] width 182 height 38
click at [878, 212] on input "25" at bounding box center [884, 218] width 12 height 12
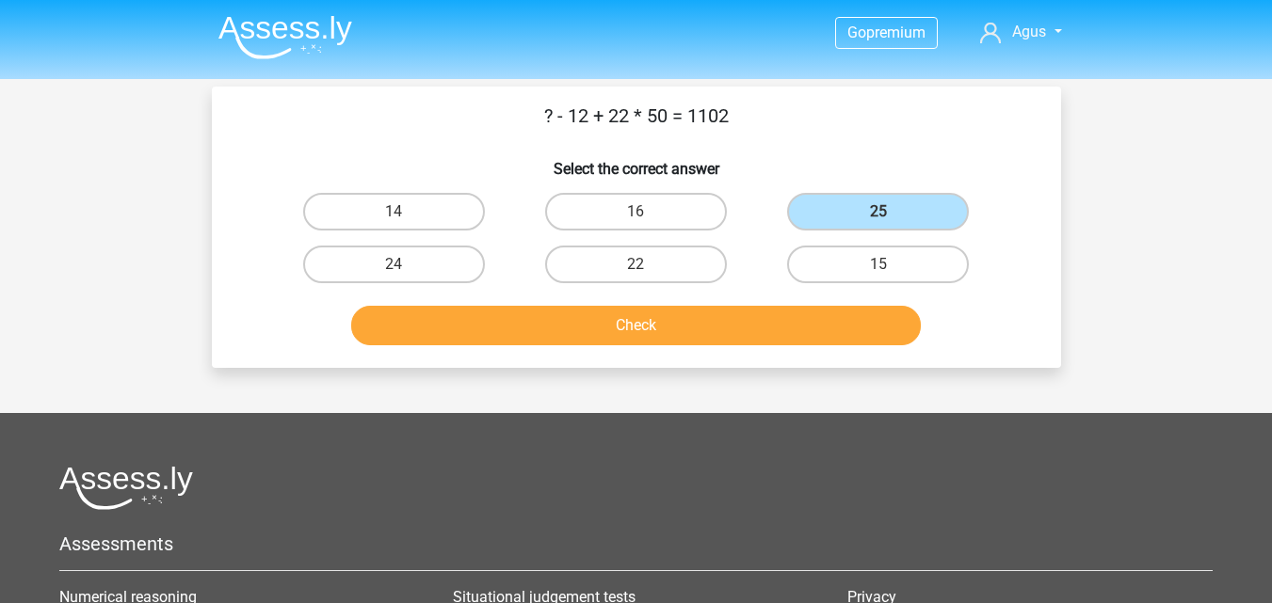
drag, startPoint x: 733, startPoint y: 320, endPoint x: 720, endPoint y: 292, distance: 31.2
click at [720, 292] on div "Check" at bounding box center [636, 322] width 789 height 62
drag, startPoint x: 735, startPoint y: 324, endPoint x: 720, endPoint y: 292, distance: 35.4
click at [720, 292] on div "Check" at bounding box center [636, 322] width 789 height 62
click at [759, 355] on div "? - 12 + 22 * 50 = 1102 Select the correct answer 14 16 25" at bounding box center [636, 227] width 849 height 281
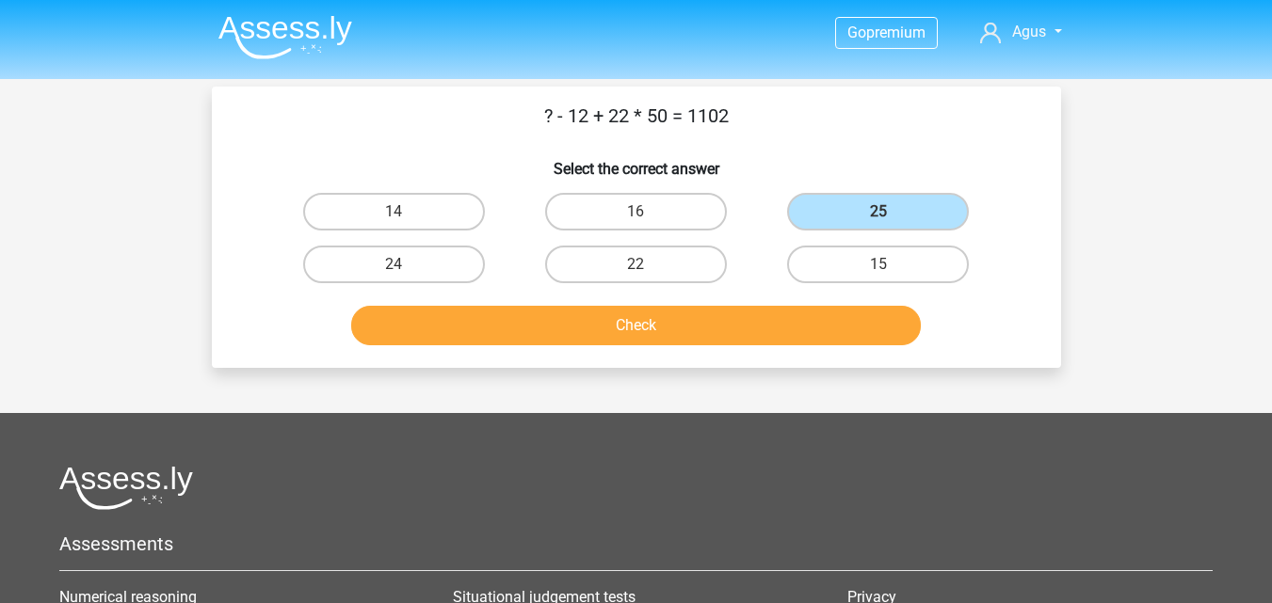
click at [759, 355] on div "? - 12 + 22 * 50 = 1102 Select the correct answer 14 16 25" at bounding box center [636, 227] width 849 height 281
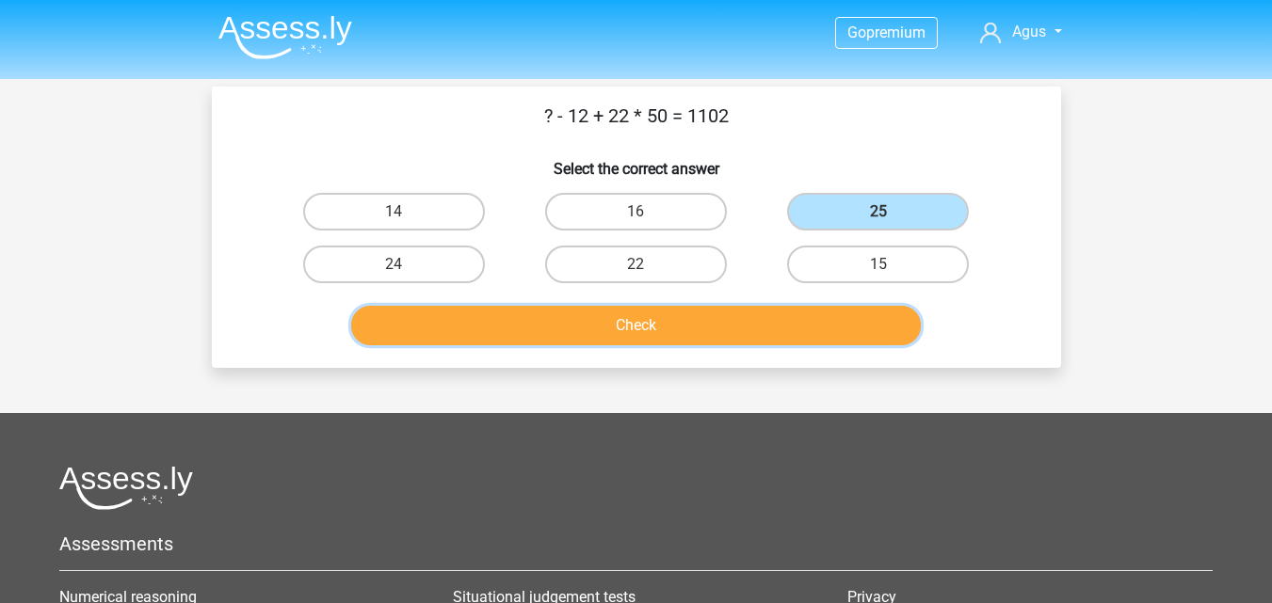
click at [772, 337] on button "Check" at bounding box center [635, 326] width 569 height 40
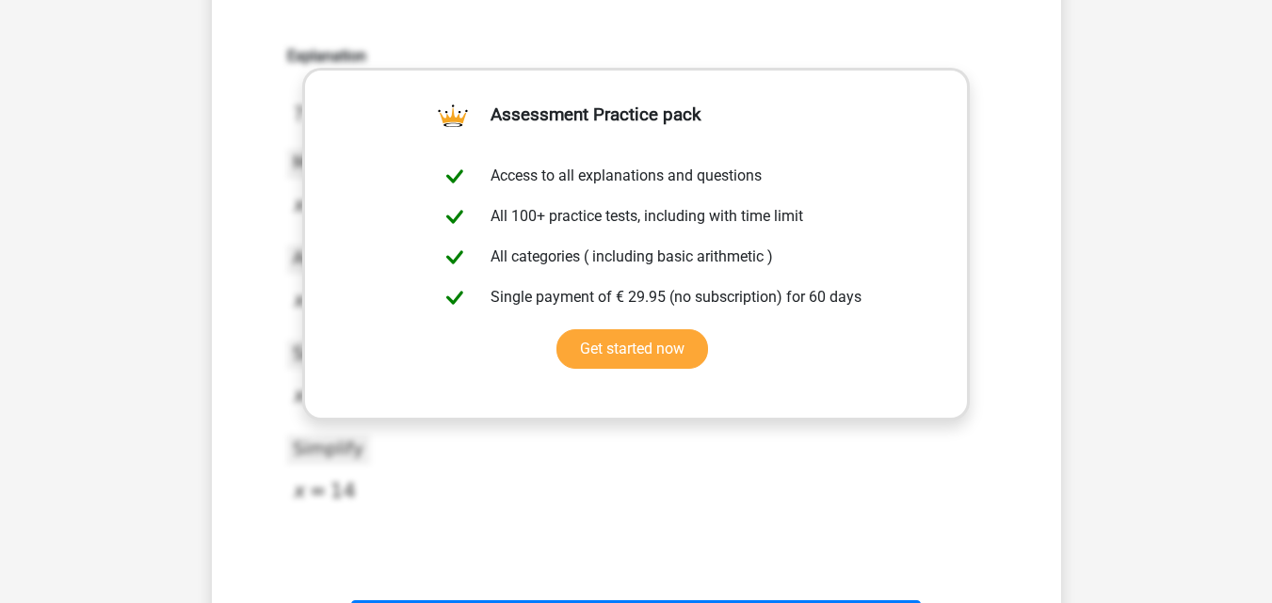
scroll to position [490, 0]
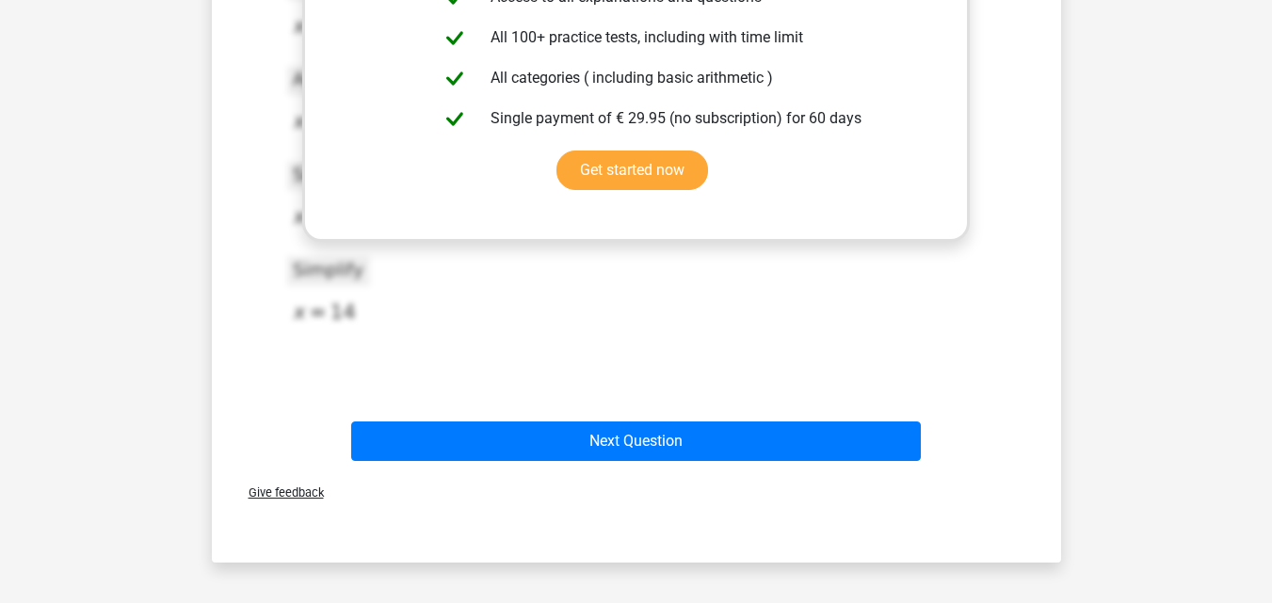
click at [885, 407] on div "Explanation 2020-12-07T12:00:07.458998 image/svg+xml Matplotlib v3.3.2, https:/…" at bounding box center [636, 115] width 789 height 584
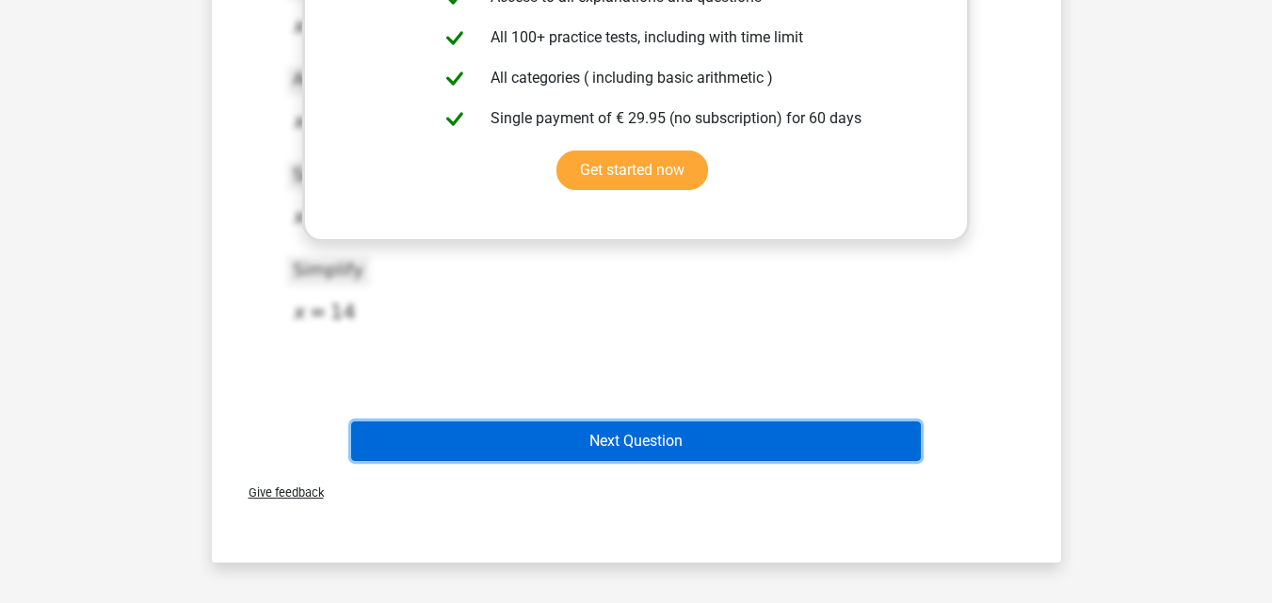
click at [884, 448] on button "Next Question" at bounding box center [635, 442] width 569 height 40
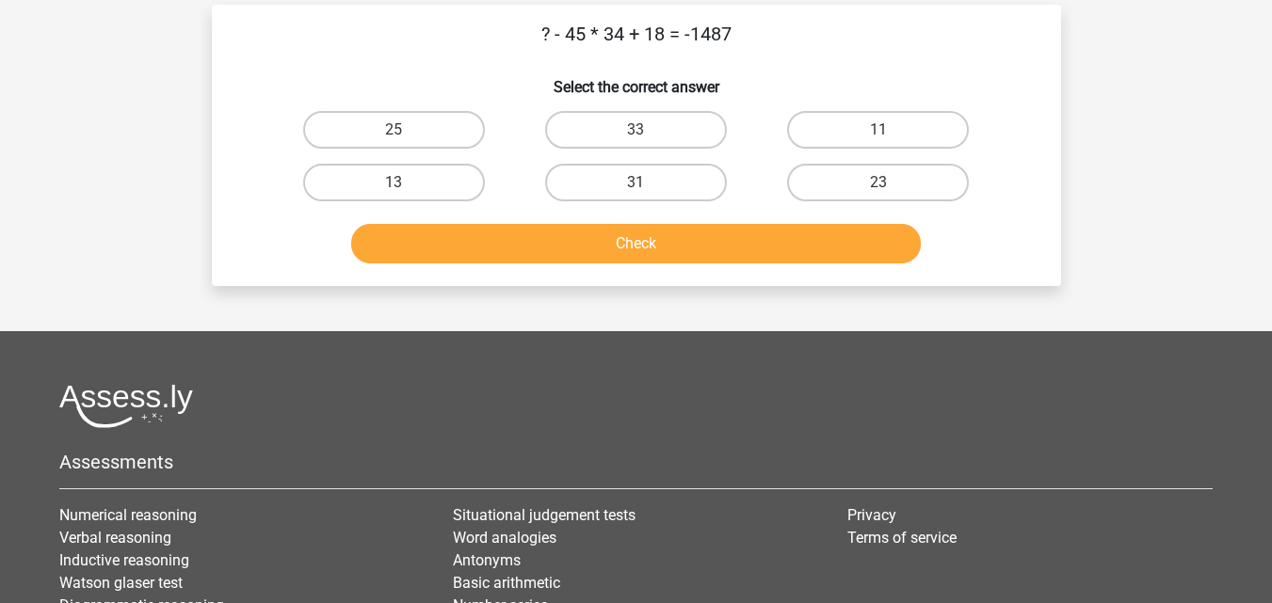
scroll to position [33, 0]
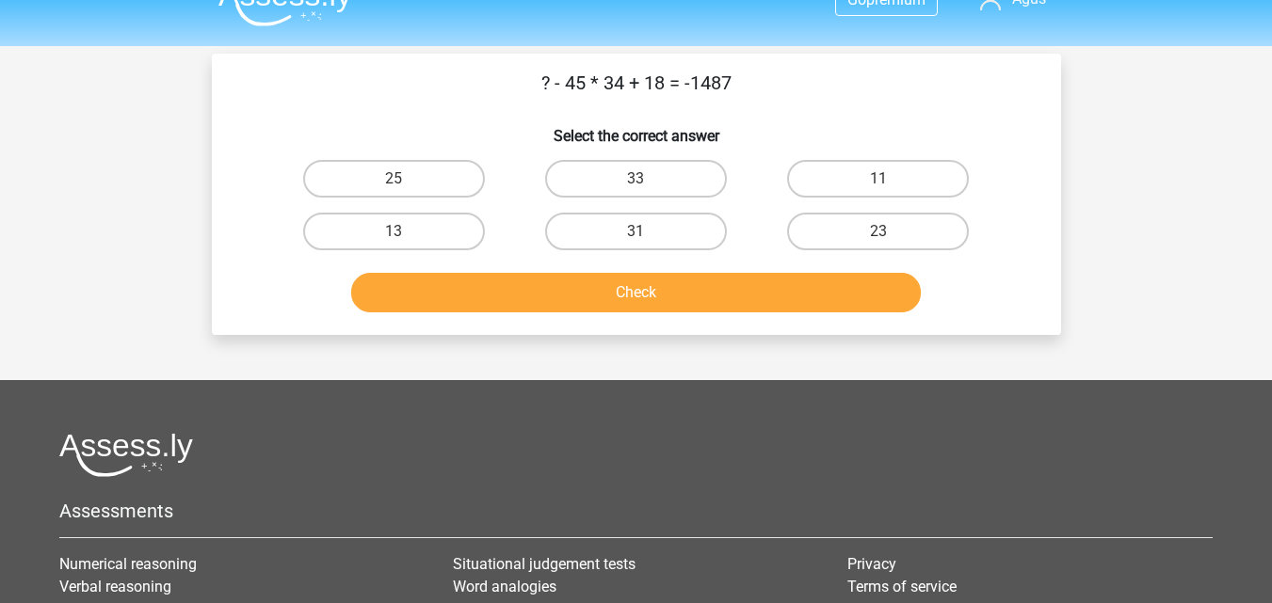
click at [539, 175] on div "33" at bounding box center [635, 179] width 227 height 38
click at [576, 187] on label "33" at bounding box center [636, 179] width 182 height 38
click at [635, 187] on input "33" at bounding box center [641, 185] width 12 height 12
radio input "true"
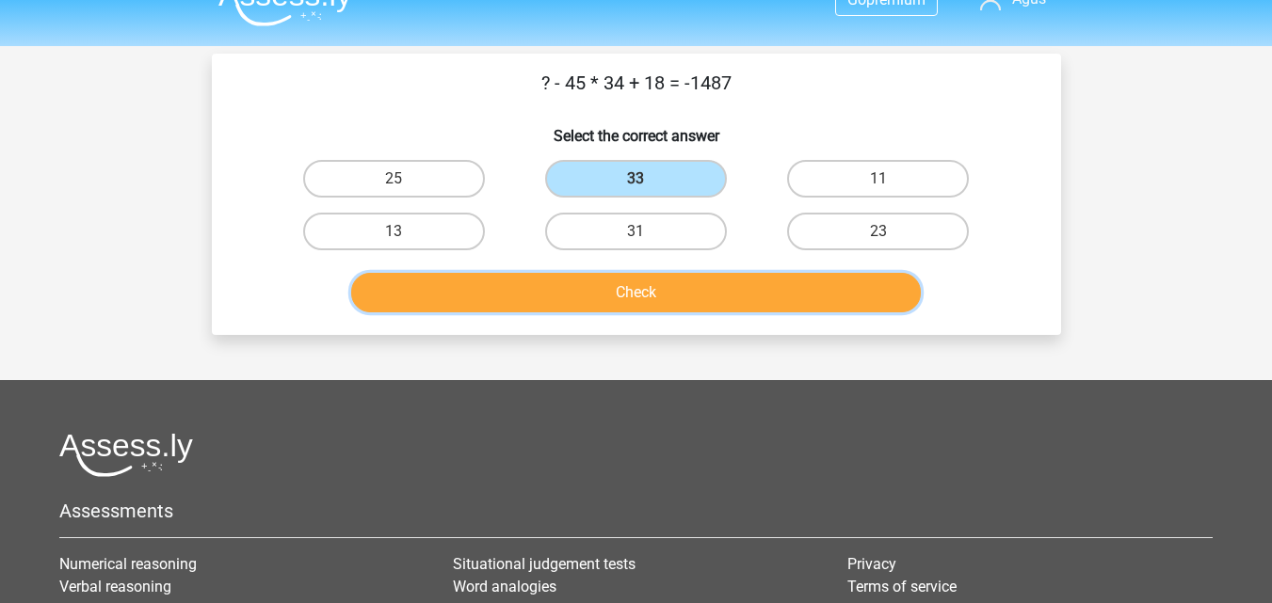
click at [621, 287] on button "Check" at bounding box center [635, 293] width 569 height 40
